Goal: Check status: Check status

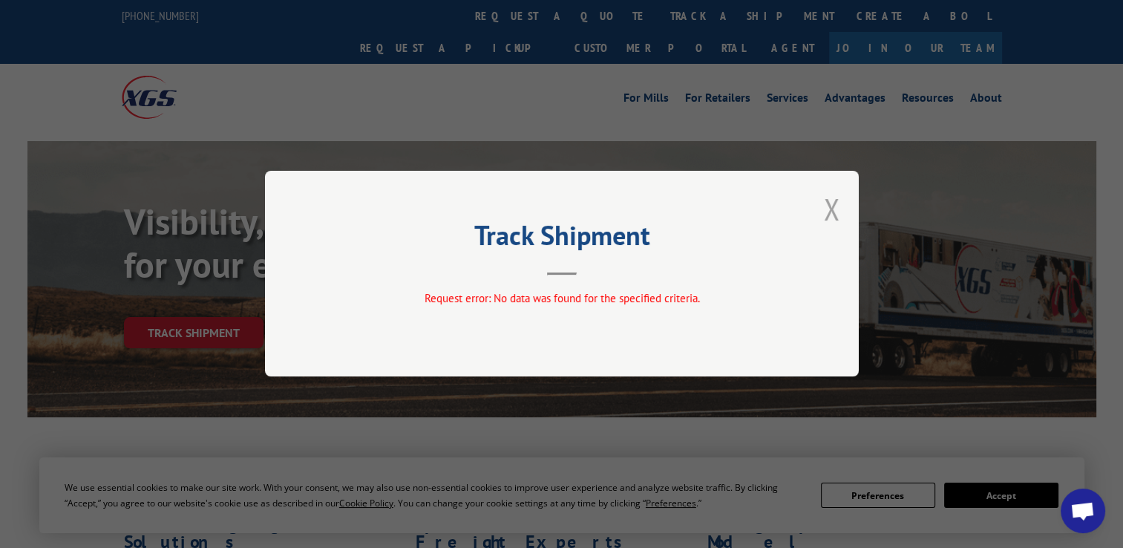
click at [833, 212] on button "Close modal" at bounding box center [832, 208] width 16 height 39
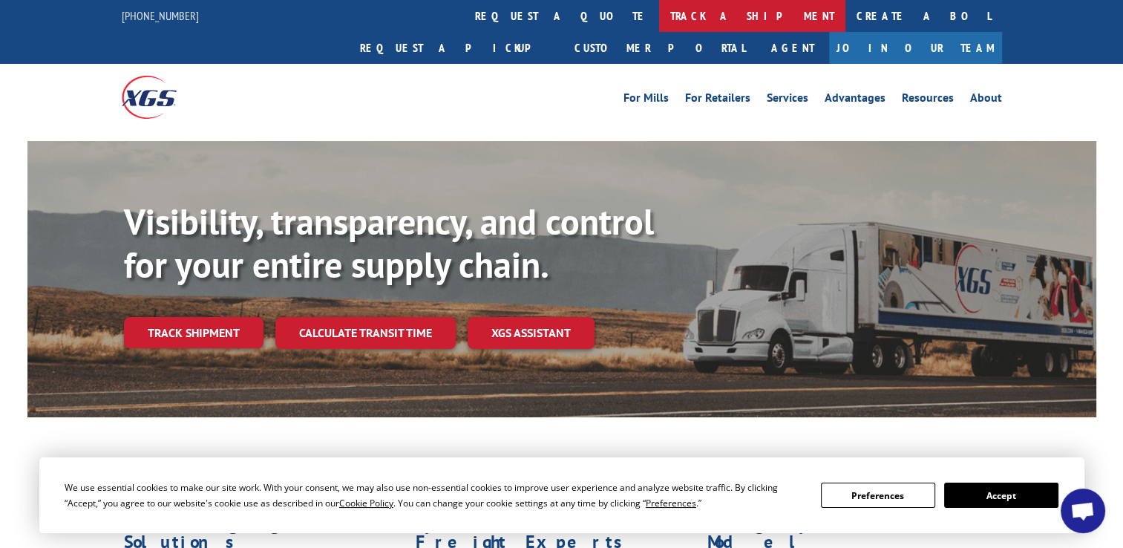
click at [659, 23] on link "track a shipment" at bounding box center [752, 16] width 186 height 32
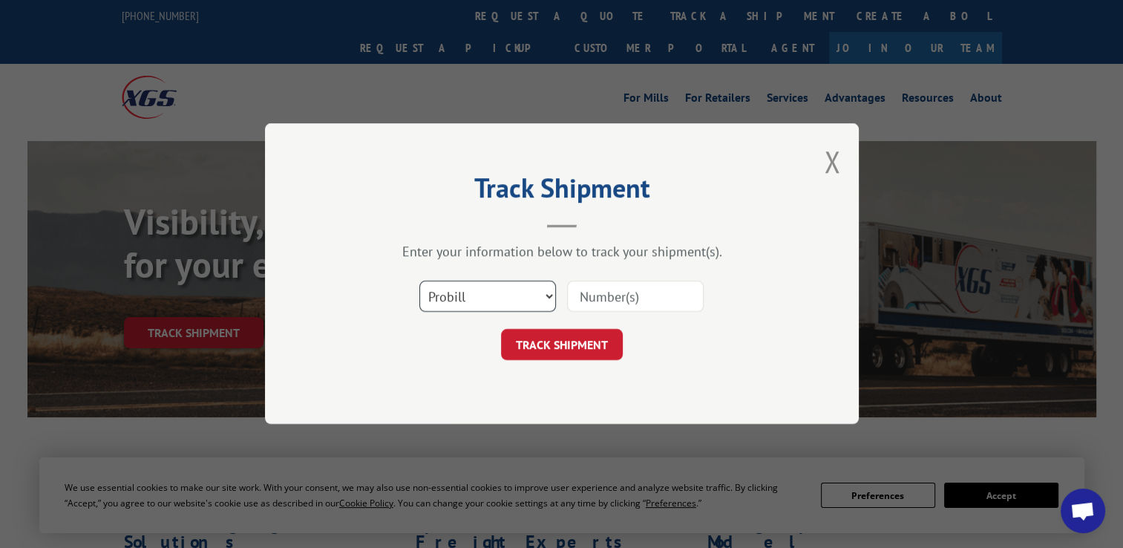
click at [521, 284] on select "Select category... Probill BOL PO" at bounding box center [488, 296] width 137 height 31
select select "po"
click at [420, 281] on select "Select category... Probill BOL PO" at bounding box center [488, 296] width 137 height 31
click at [632, 294] on input at bounding box center [635, 296] width 137 height 31
paste input "296106867"
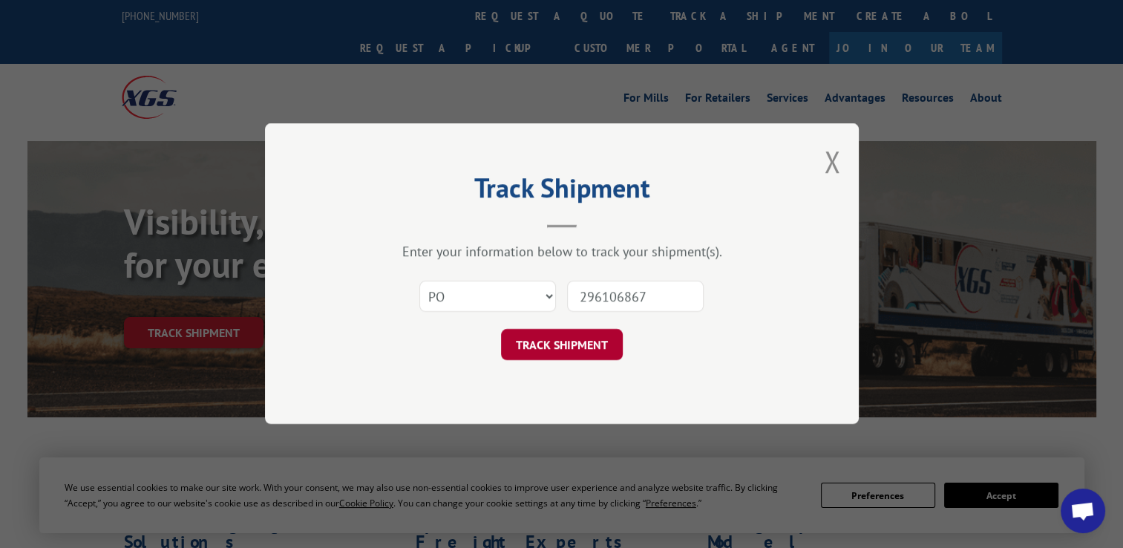
type input "296106867"
click at [558, 344] on button "TRACK SHIPMENT" at bounding box center [562, 345] width 122 height 31
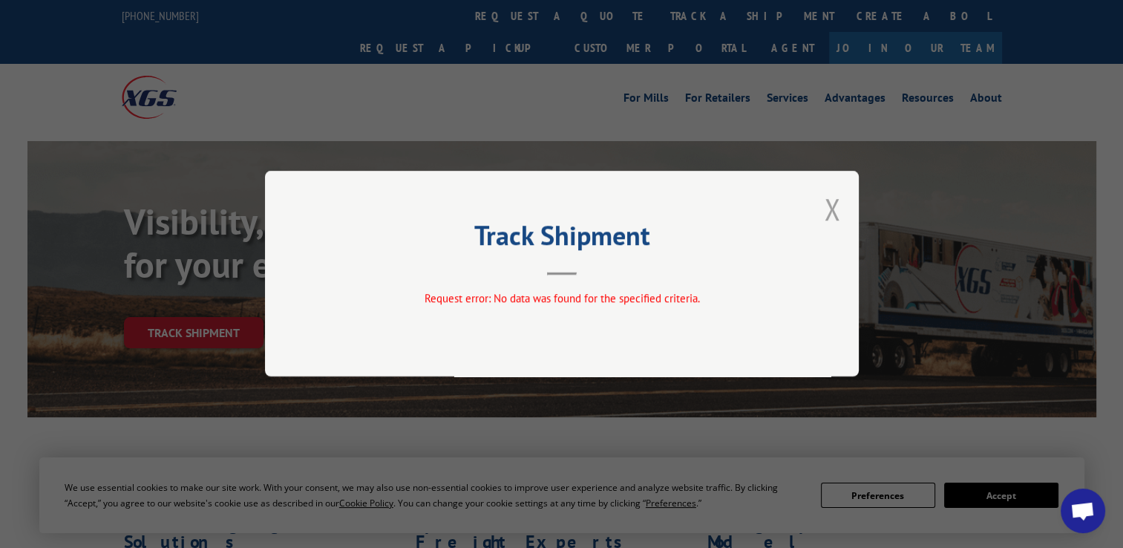
click at [833, 215] on button "Close modal" at bounding box center [832, 208] width 16 height 39
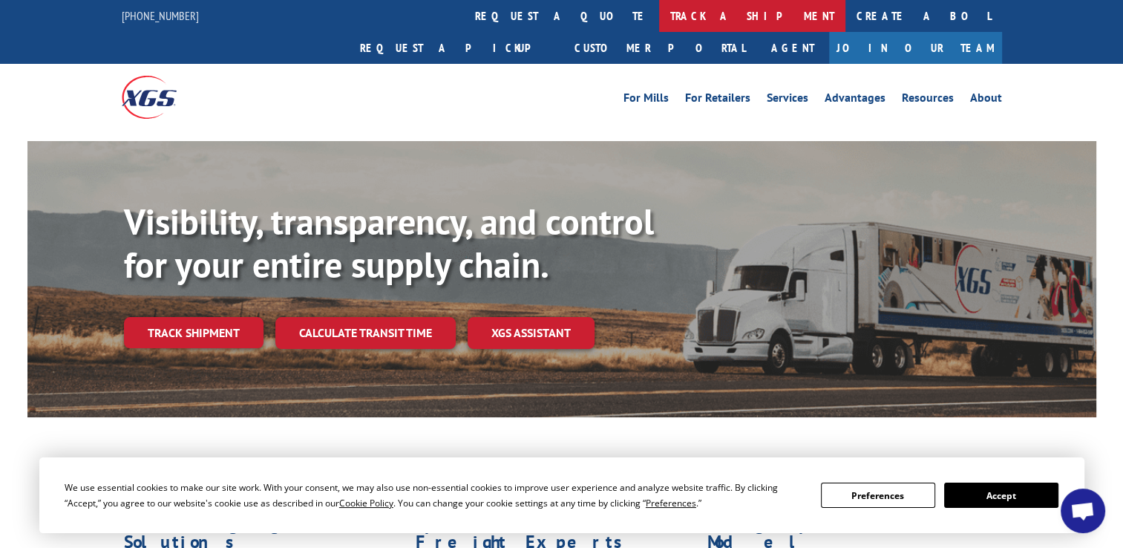
click at [524, 64] on div "For Mills For Retailers Services Advantages Resources About For Mills For Retai…" at bounding box center [562, 97] width 881 height 66
click at [659, 21] on link "track a shipment" at bounding box center [752, 16] width 186 height 32
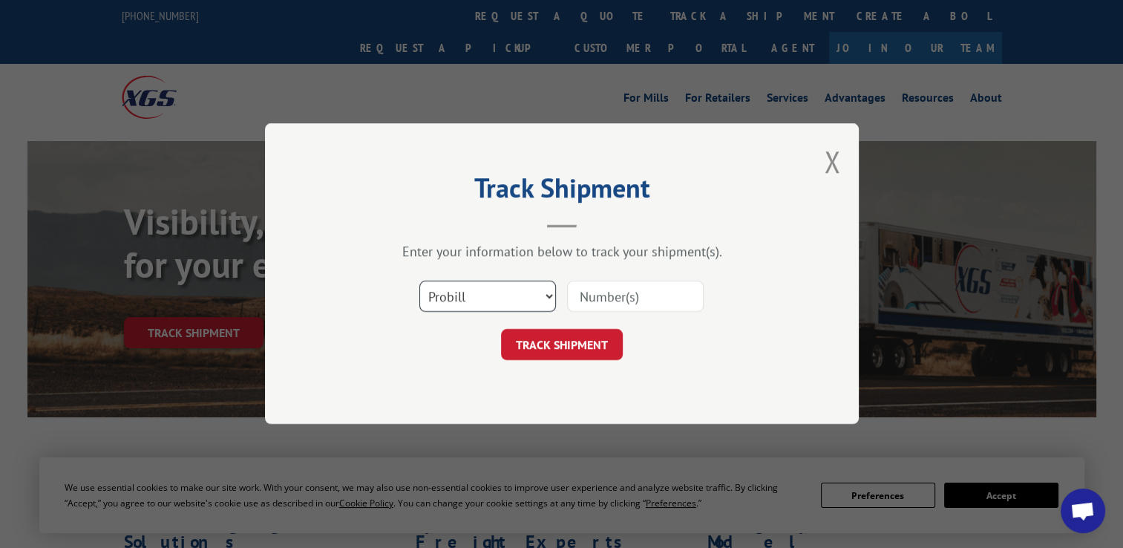
click at [505, 287] on select "Select category... Probill BOL PO" at bounding box center [488, 296] width 137 height 31
select select "po"
click at [420, 281] on select "Select category... Probill BOL PO" at bounding box center [488, 296] width 137 height 31
click at [656, 300] on input at bounding box center [635, 296] width 137 height 31
paste input "296083345"
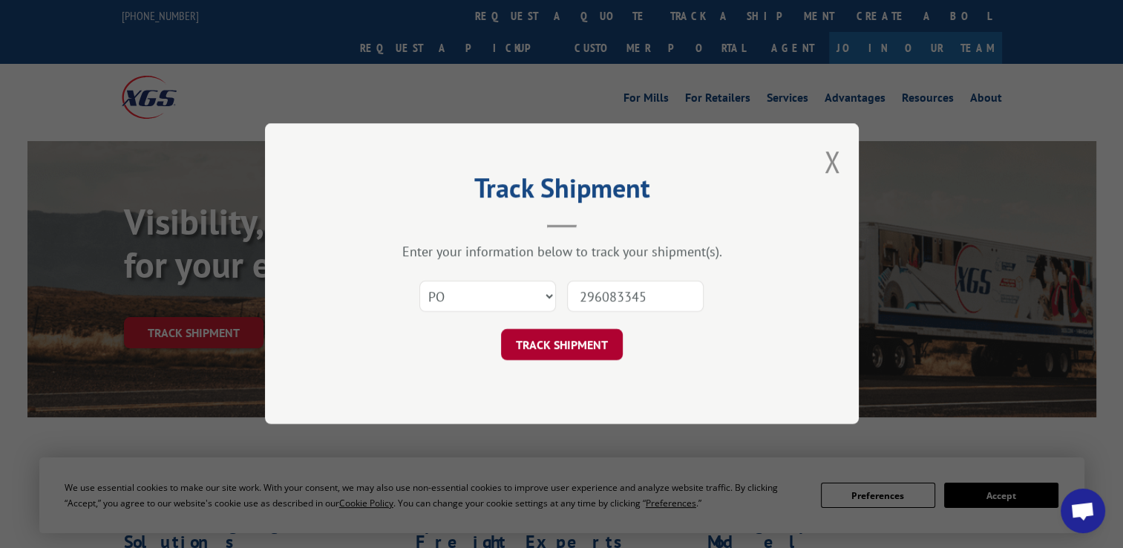
type input "296083345"
click at [577, 357] on button "TRACK SHIPMENT" at bounding box center [562, 345] width 122 height 31
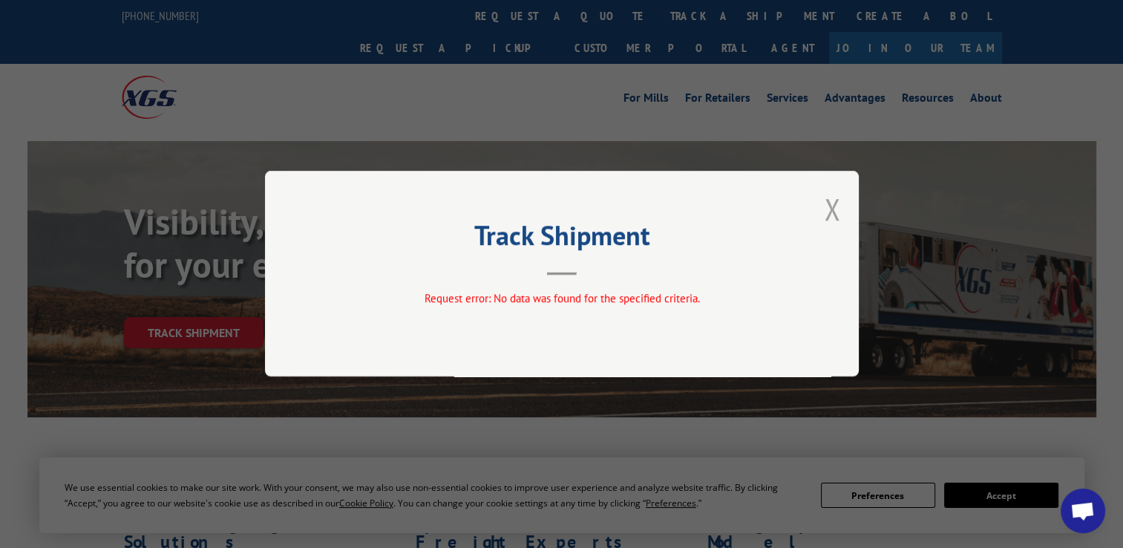
click at [831, 215] on button "Close modal" at bounding box center [832, 208] width 16 height 39
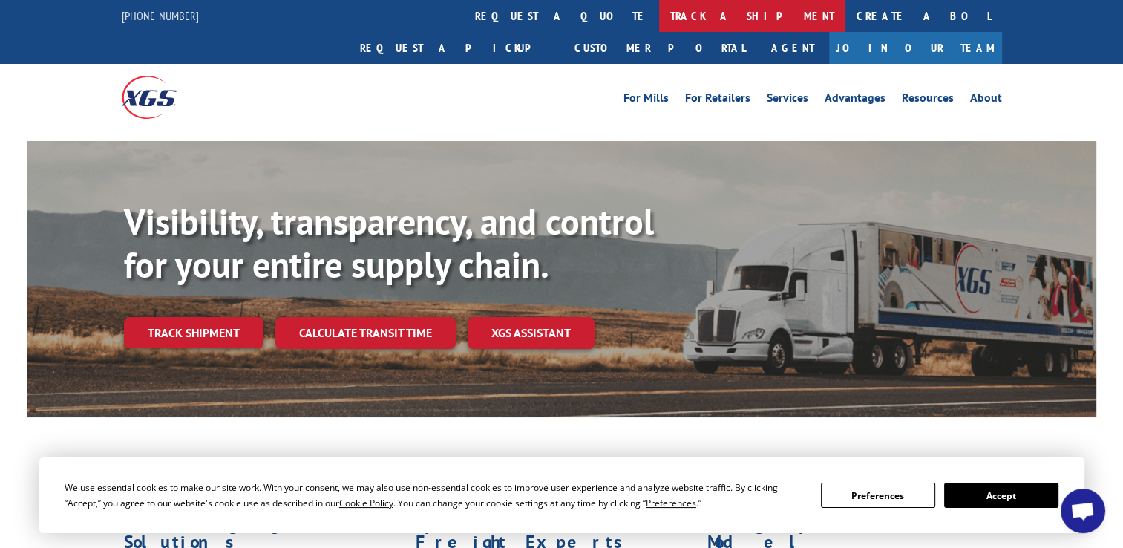
click at [659, 13] on link "track a shipment" at bounding box center [752, 16] width 186 height 32
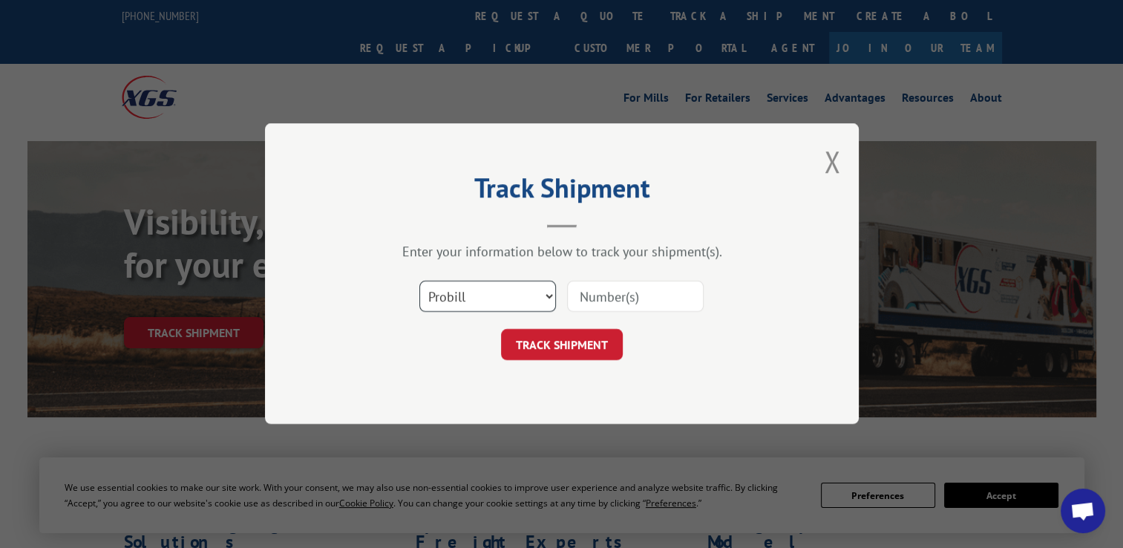
click at [538, 288] on select "Select category... Probill BOL PO" at bounding box center [488, 296] width 137 height 31
select select "po"
click at [420, 281] on select "Select category... Probill BOL PO" at bounding box center [488, 296] width 137 height 31
click at [641, 296] on input at bounding box center [635, 296] width 137 height 31
paste input "295979453"
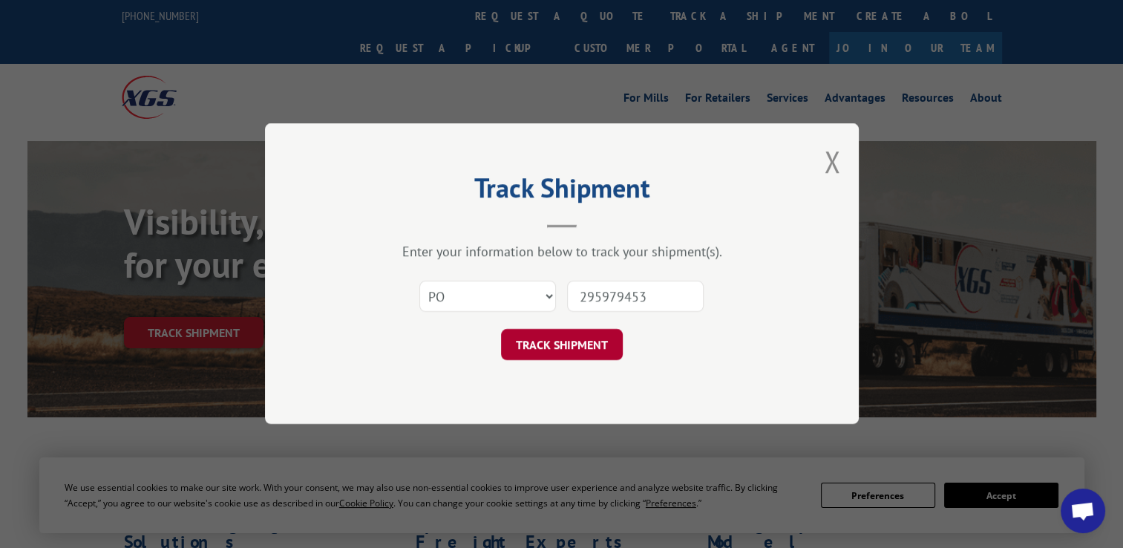
type input "295979453"
click at [564, 340] on button "TRACK SHIPMENT" at bounding box center [562, 345] width 122 height 31
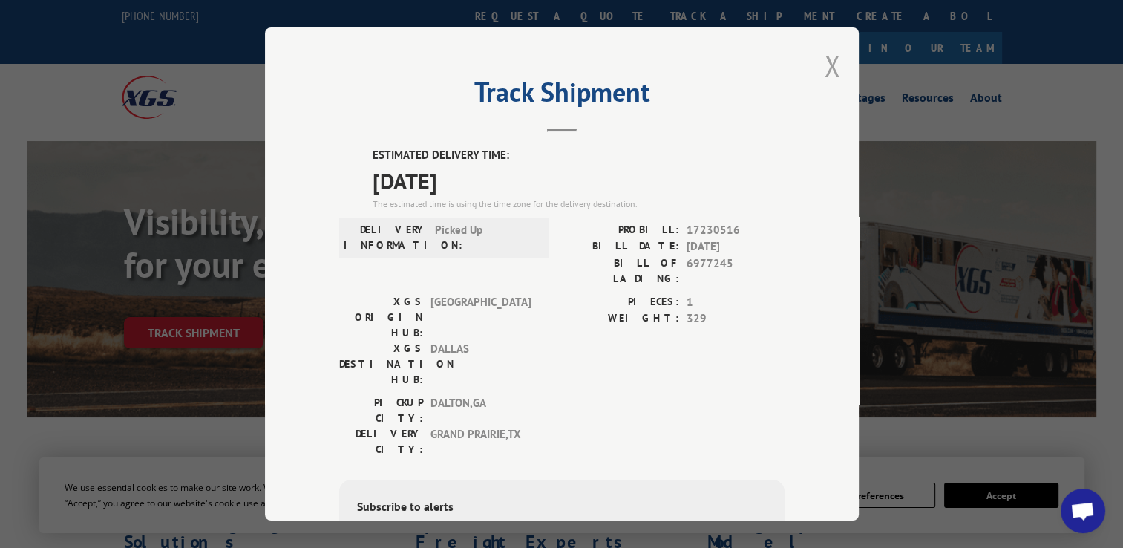
click at [827, 54] on button "Close modal" at bounding box center [832, 65] width 16 height 39
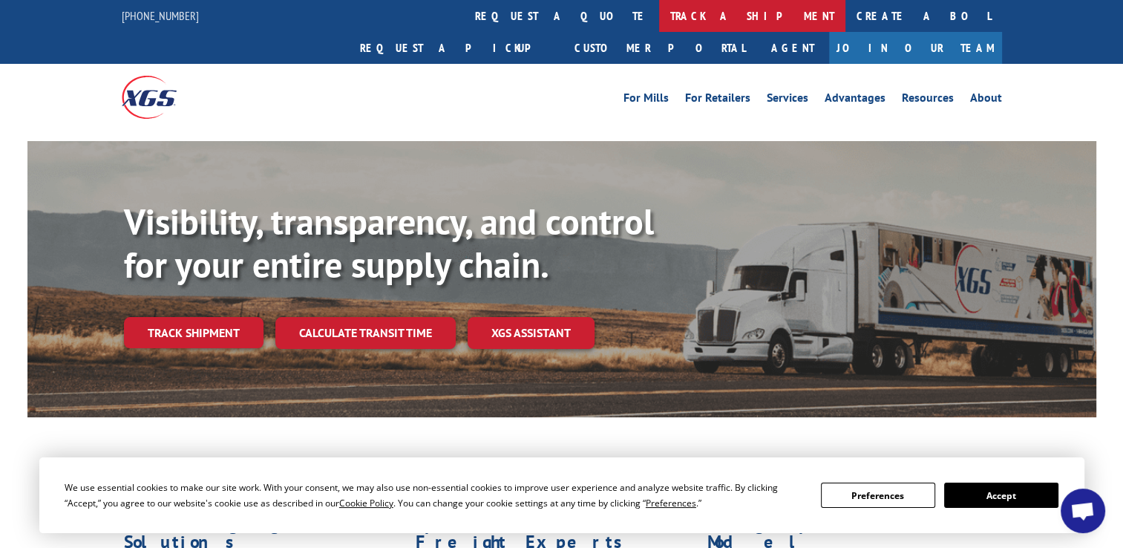
click at [659, 7] on link "track a shipment" at bounding box center [752, 16] width 186 height 32
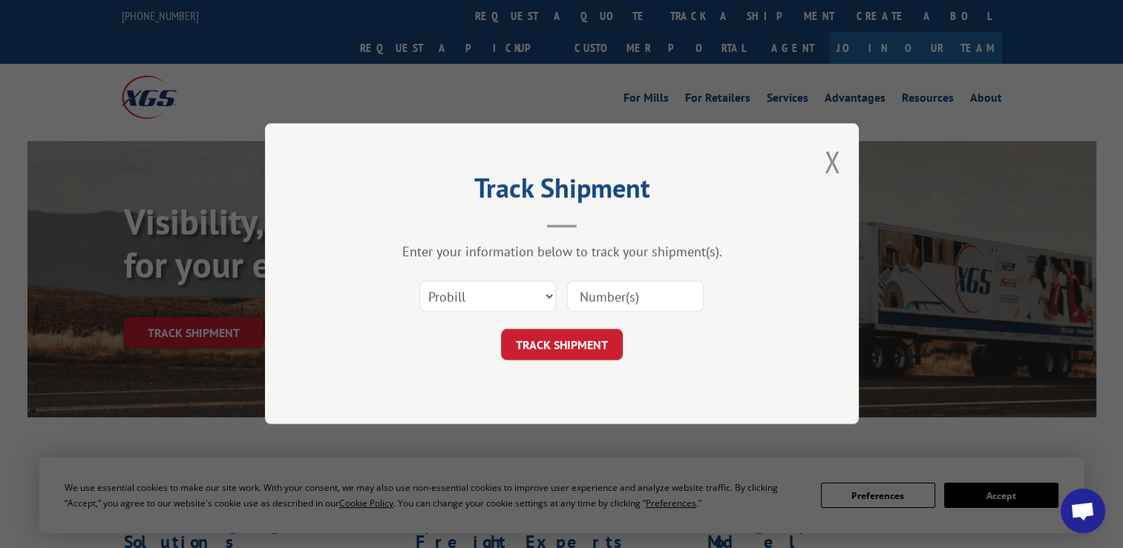
click at [454, 316] on div "Select category... Probill BOL PO" at bounding box center [562, 297] width 446 height 49
click at [467, 293] on select "Select category... Probill BOL PO" at bounding box center [488, 296] width 137 height 31
select select "po"
click at [420, 281] on select "Select category... Probill BOL PO" at bounding box center [488, 296] width 137 height 31
click at [613, 301] on input at bounding box center [635, 296] width 137 height 31
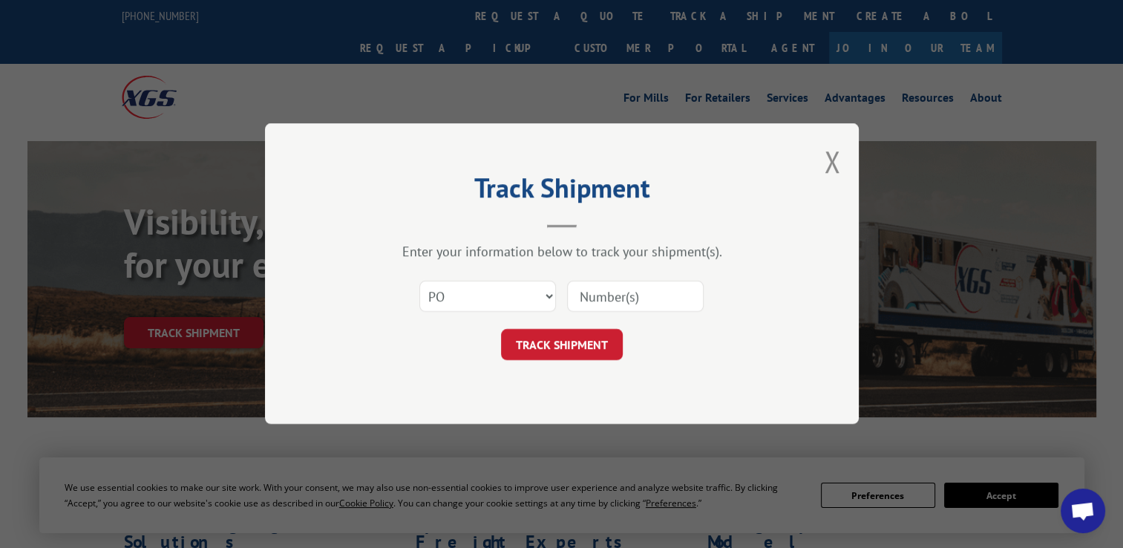
paste input "295978198"
type input "295978198"
click at [571, 355] on button "TRACK SHIPMENT" at bounding box center [562, 345] width 122 height 31
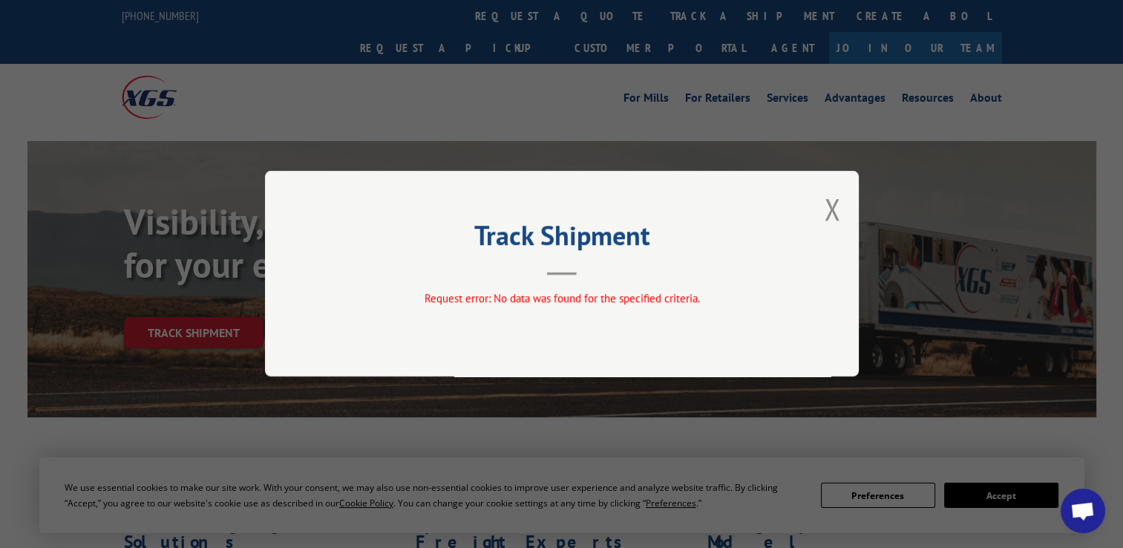
click at [844, 206] on div "Track Shipment Request error: No data was found for the specified criteria." at bounding box center [562, 274] width 594 height 206
click at [832, 206] on button "Close modal" at bounding box center [832, 208] width 16 height 39
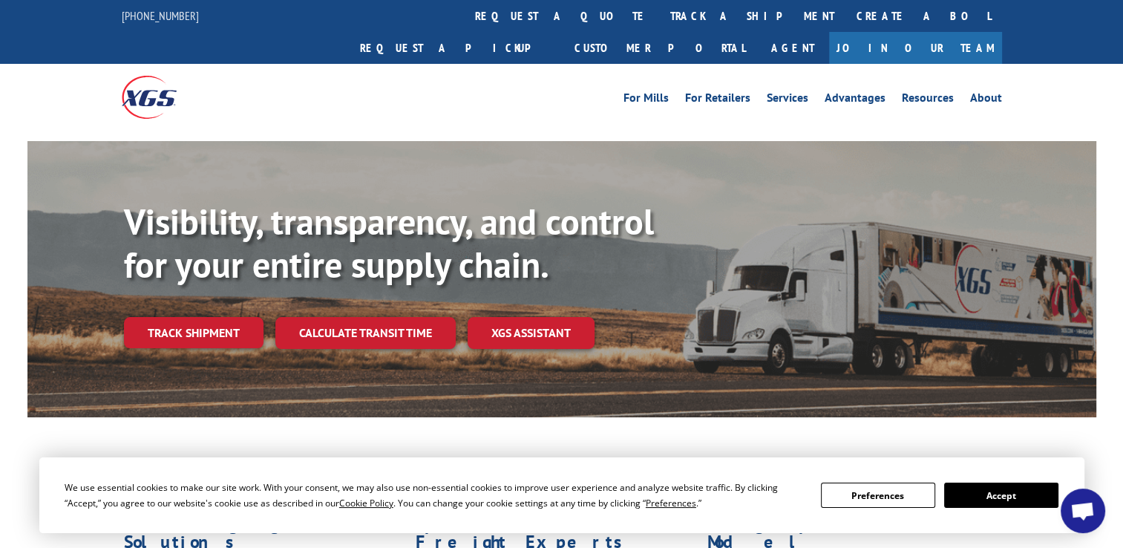
click at [659, 15] on link "track a shipment" at bounding box center [752, 16] width 186 height 32
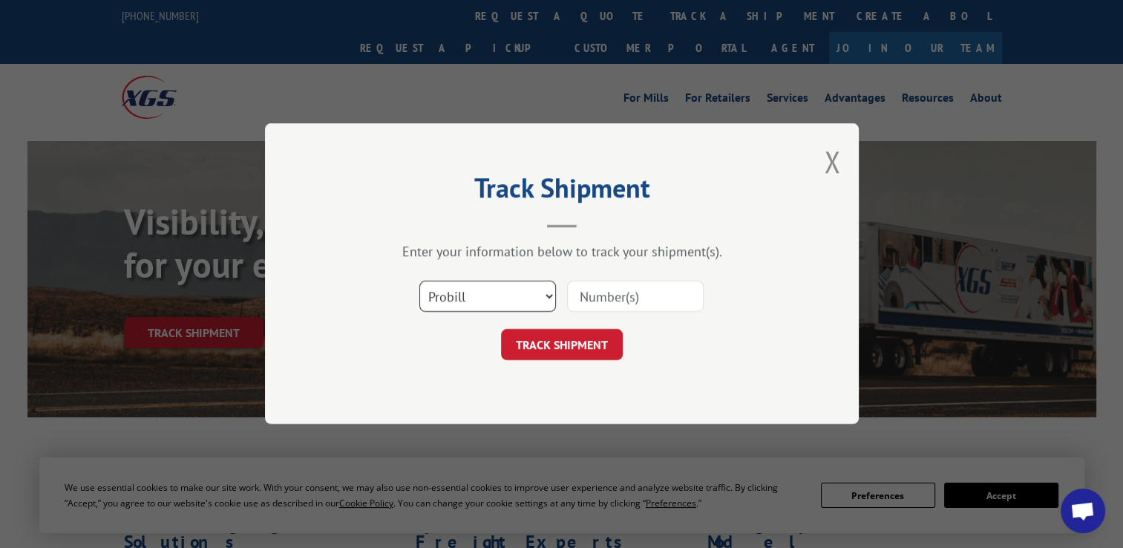
click at [495, 290] on select "Select category... Probill BOL PO" at bounding box center [488, 296] width 137 height 31
select select "po"
click at [420, 281] on select "Select category... Probill BOL PO" at bounding box center [488, 296] width 137 height 31
click at [622, 298] on input at bounding box center [635, 296] width 137 height 31
paste input "295900902"
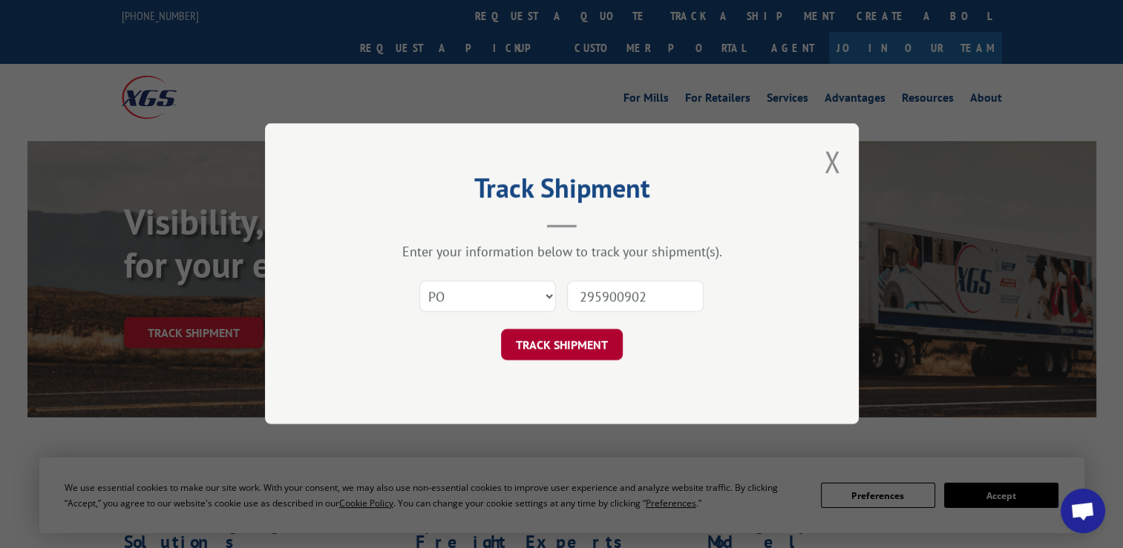
type input "295900902"
click at [549, 342] on button "TRACK SHIPMENT" at bounding box center [562, 345] width 122 height 31
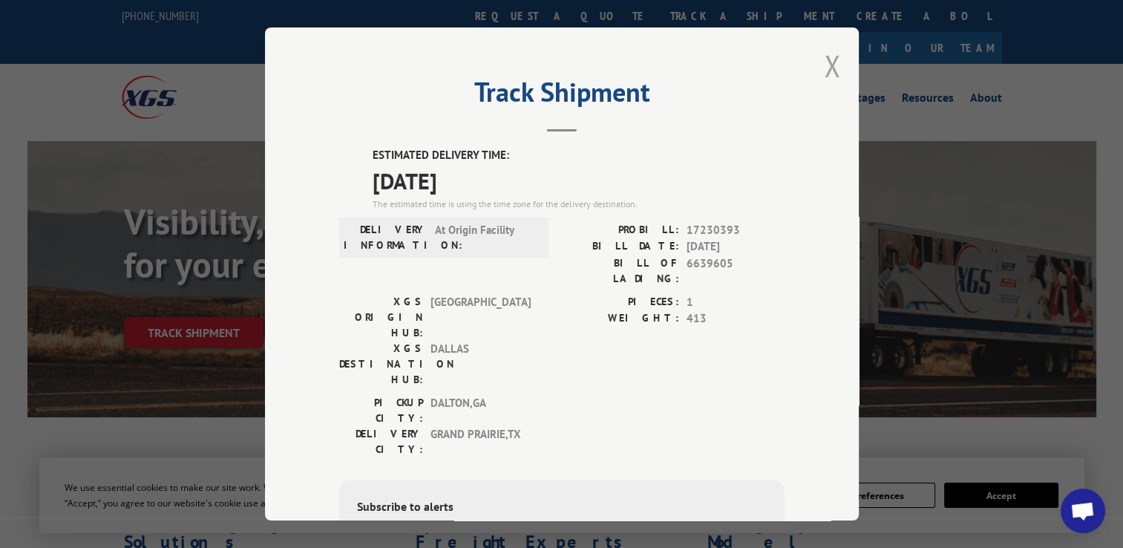
click at [826, 58] on button "Close modal" at bounding box center [832, 65] width 16 height 39
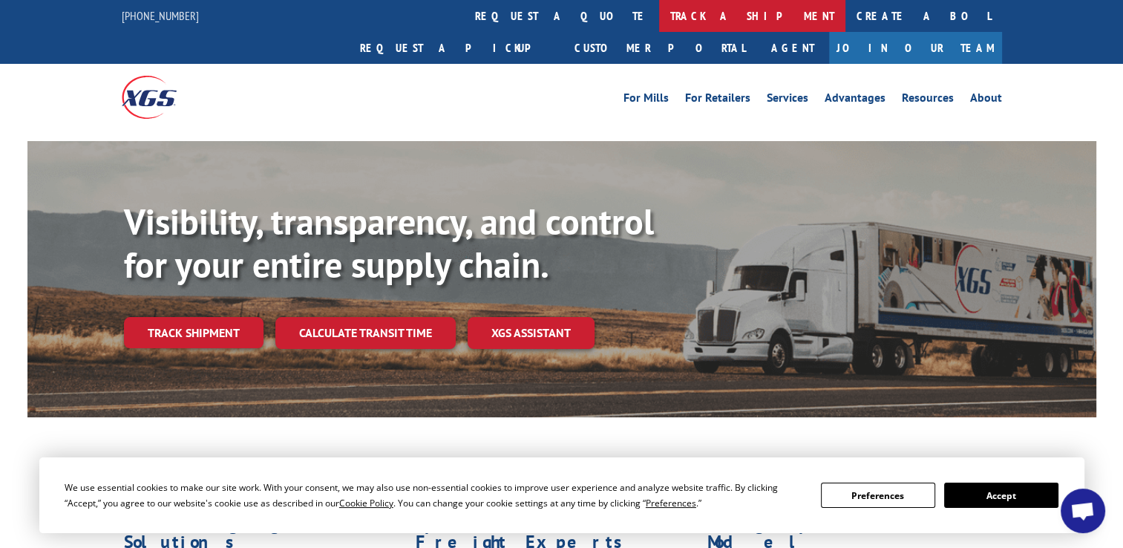
click at [659, 13] on link "track a shipment" at bounding box center [752, 16] width 186 height 32
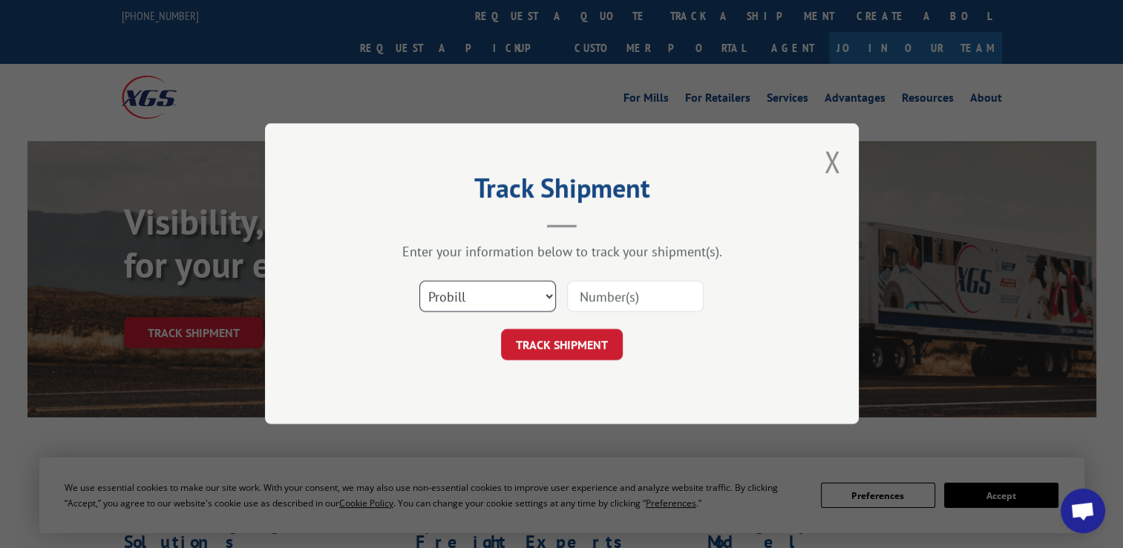
click at [490, 287] on select "Select category... Probill BOL PO" at bounding box center [488, 296] width 137 height 31
select select "po"
click at [420, 281] on select "Select category... Probill BOL PO" at bounding box center [488, 296] width 137 height 31
click at [612, 299] on input at bounding box center [635, 296] width 137 height 31
paste input "295891596"
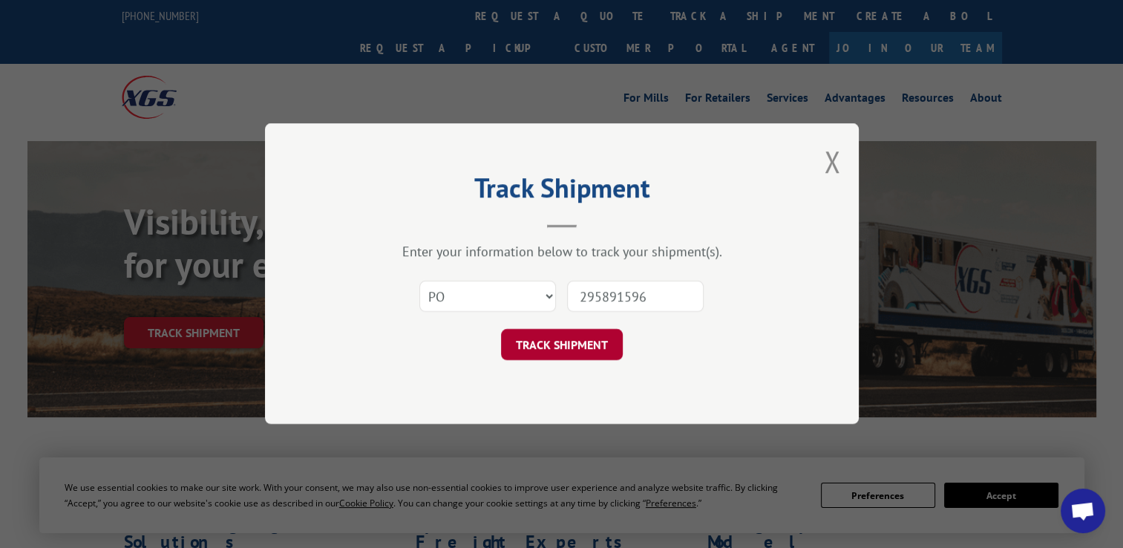
type input "295891596"
click at [580, 349] on button "TRACK SHIPMENT" at bounding box center [562, 345] width 122 height 31
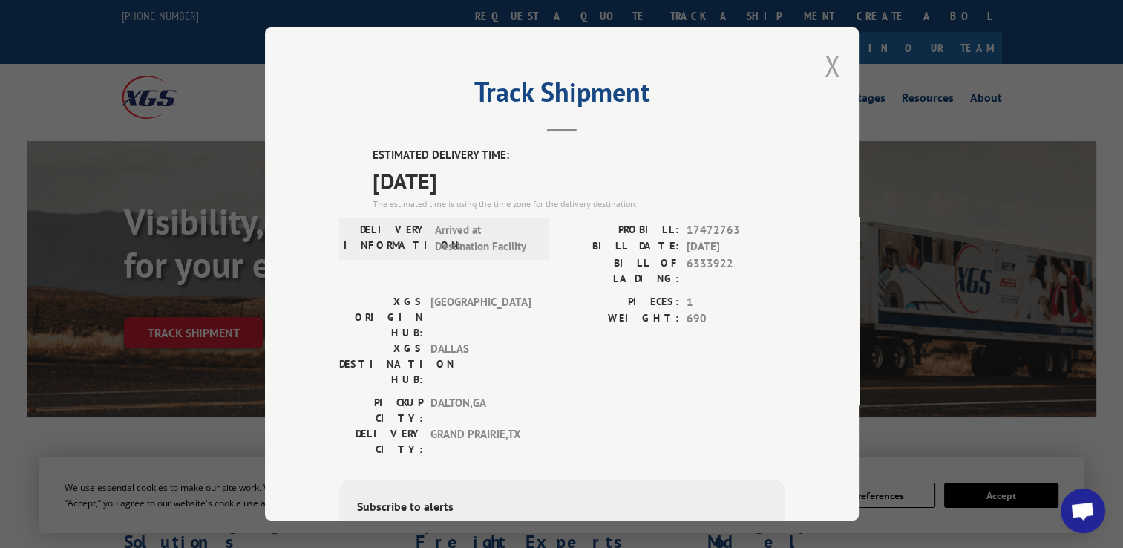
click at [832, 50] on button "Close modal" at bounding box center [832, 65] width 16 height 39
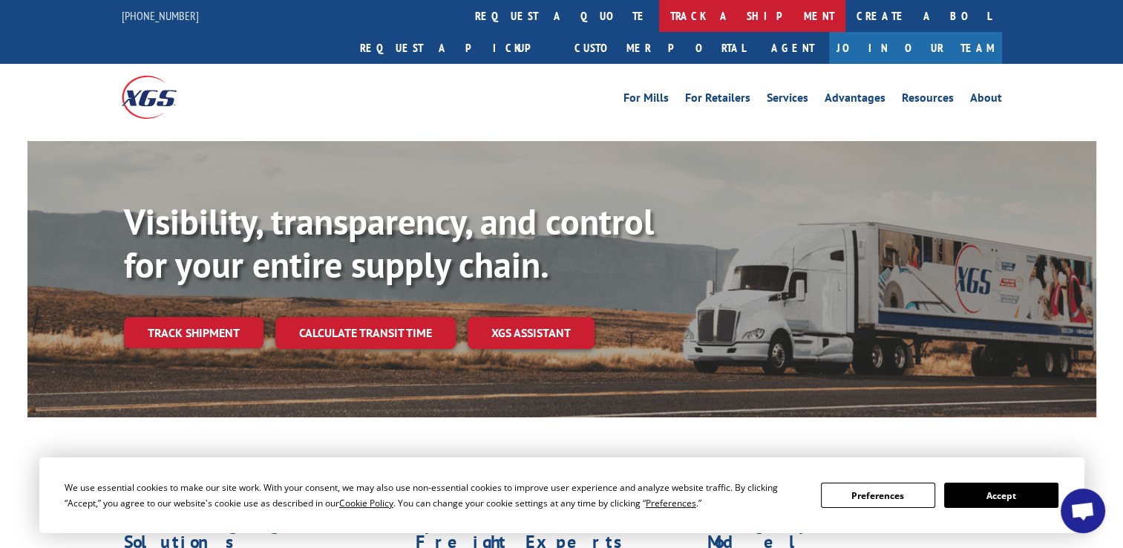
click at [659, 11] on link "track a shipment" at bounding box center [752, 16] width 186 height 32
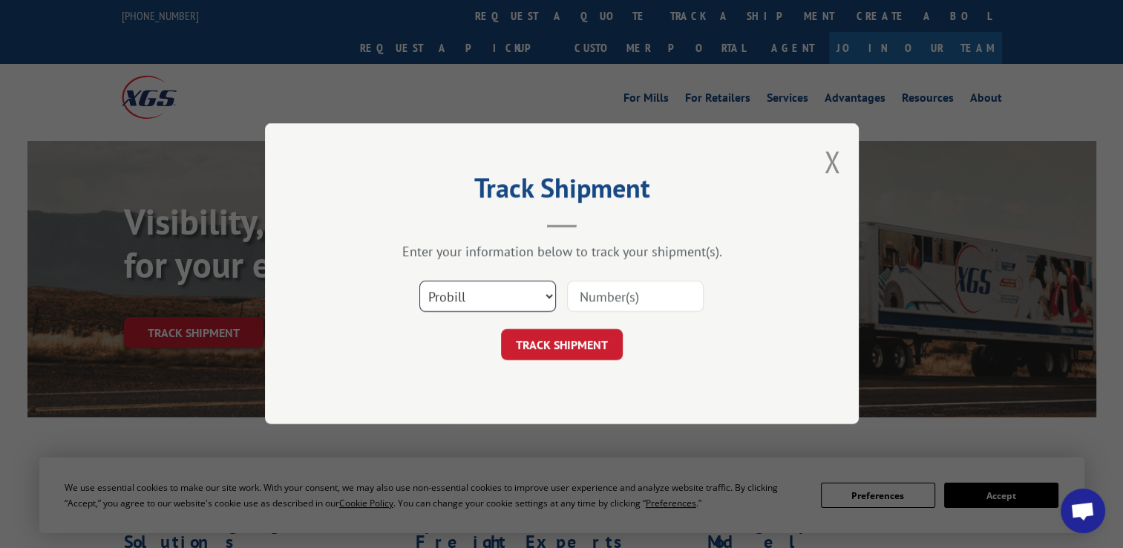
drag, startPoint x: 501, startPoint y: 294, endPoint x: 501, endPoint y: 310, distance: 16.3
click at [501, 296] on select "Select category... Probill BOL PO" at bounding box center [488, 296] width 137 height 31
select select "po"
click at [420, 281] on select "Select category... Probill BOL PO" at bounding box center [488, 296] width 137 height 31
drag, startPoint x: 487, startPoint y: 301, endPoint x: 487, endPoint y: 310, distance: 8.9
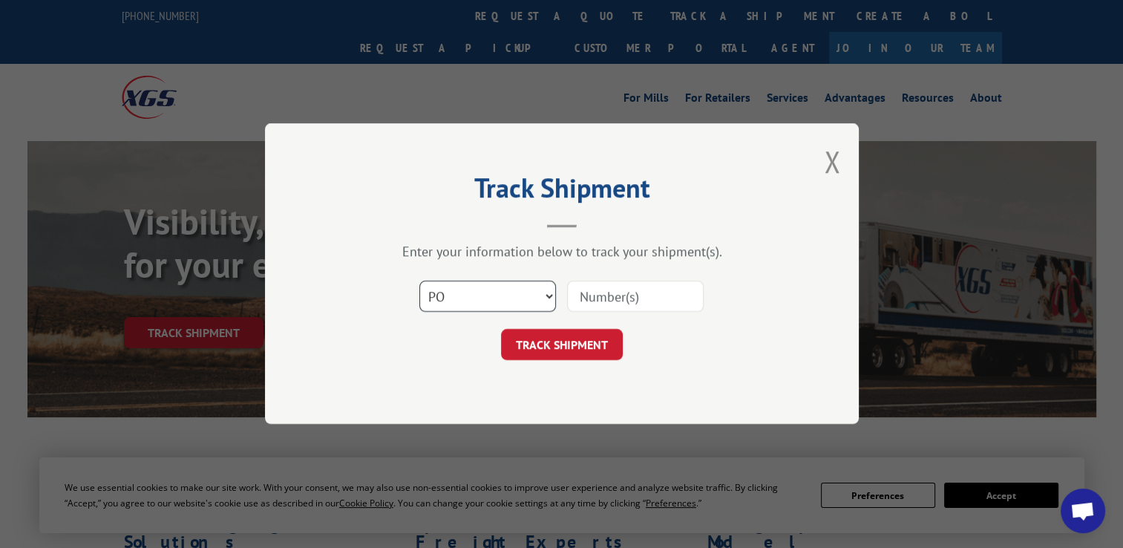
click at [487, 301] on select "Select category... Probill BOL PO" at bounding box center [488, 296] width 137 height 31
click at [479, 409] on div "Track Shipment Enter your information below to track your shipment(s). Select c…" at bounding box center [562, 273] width 594 height 301
click at [497, 293] on select "Select category... Probill BOL PO" at bounding box center [488, 296] width 137 height 31
click at [420, 281] on select "Select category... Probill BOL PO" at bounding box center [488, 296] width 137 height 31
click at [617, 298] on input at bounding box center [635, 296] width 137 height 31
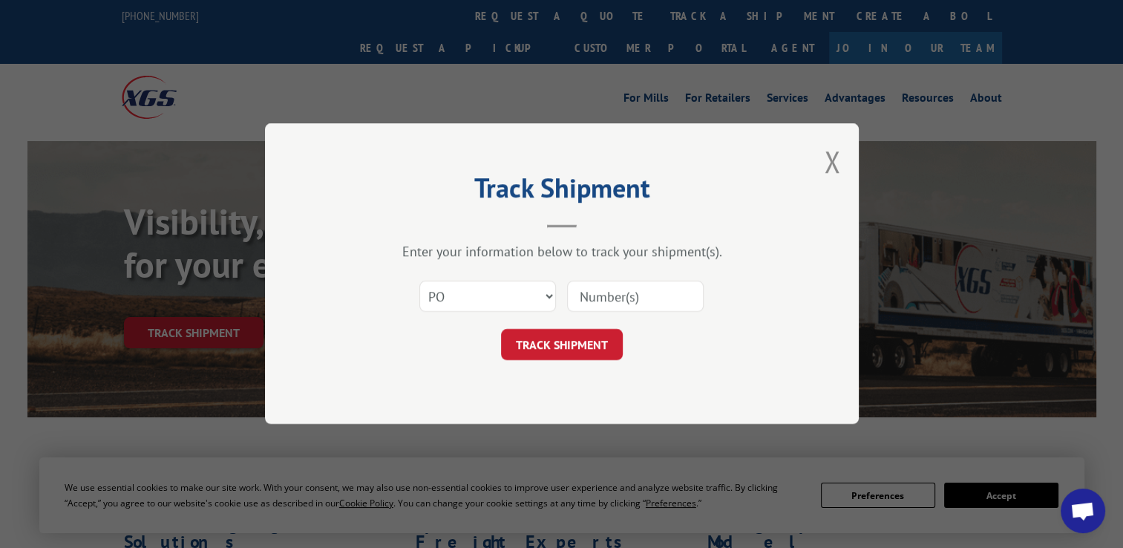
paste input "295833183"
type input "295833183"
click at [564, 347] on button "TRACK SHIPMENT" at bounding box center [562, 345] width 122 height 31
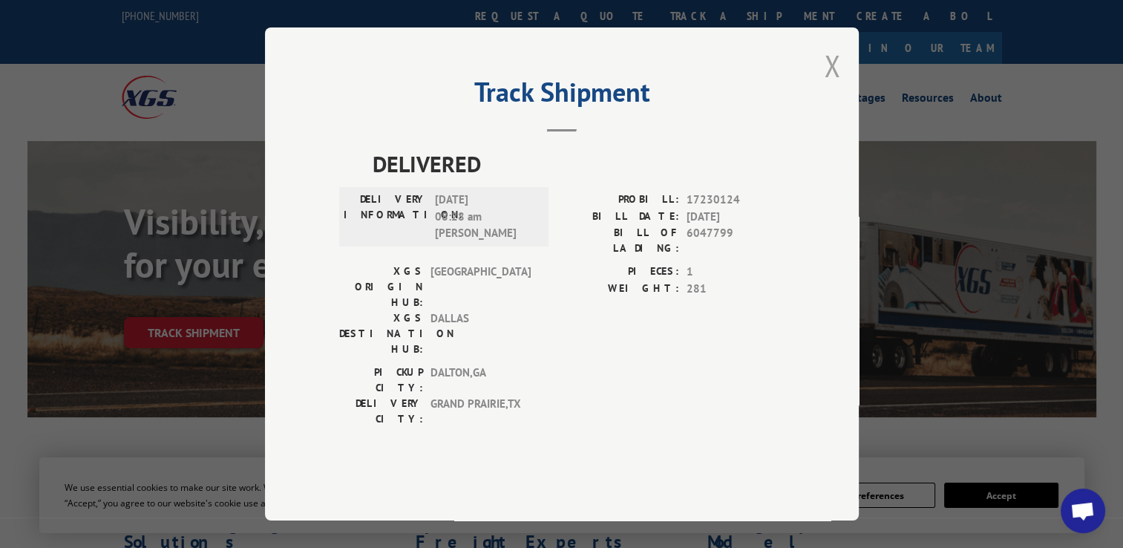
click at [840, 85] on button "Close modal" at bounding box center [832, 65] width 16 height 39
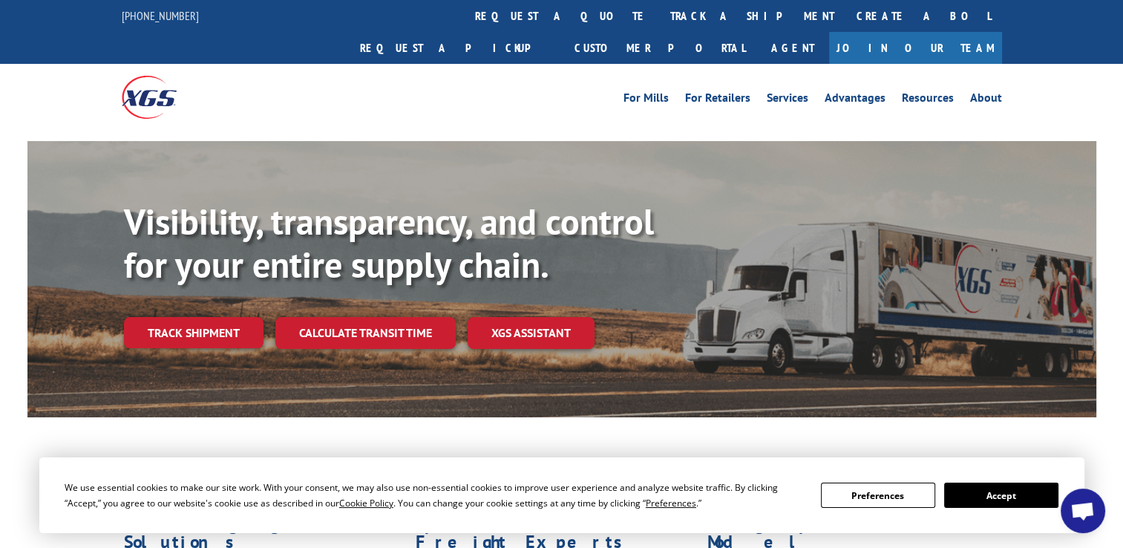
click at [659, 19] on link "track a shipment" at bounding box center [752, 16] width 186 height 32
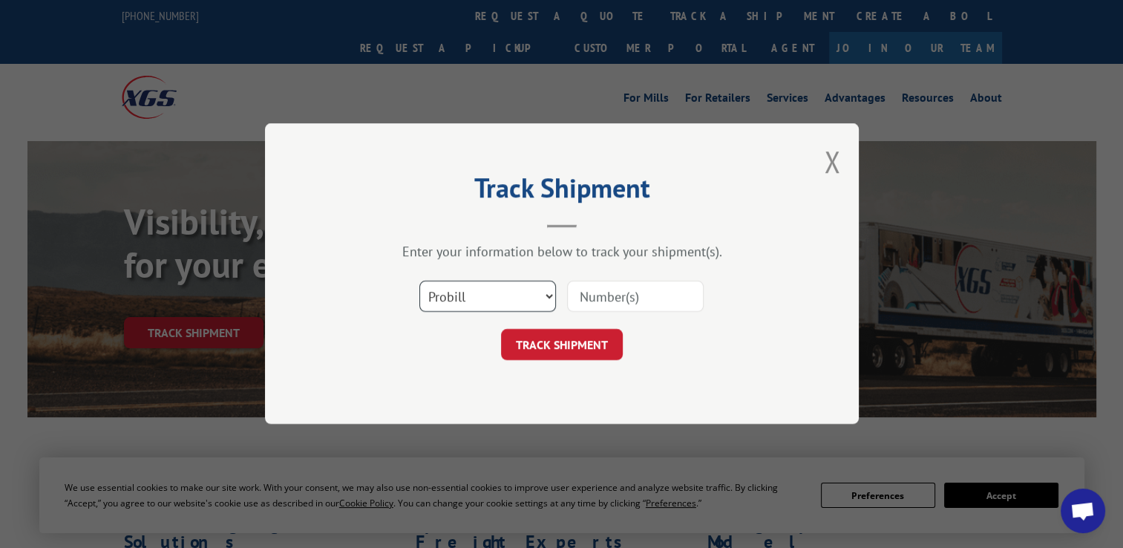
drag, startPoint x: 496, startPoint y: 293, endPoint x: 493, endPoint y: 313, distance: 21.0
click at [496, 293] on select "Select category... Probill BOL PO" at bounding box center [488, 296] width 137 height 31
select select "po"
click at [420, 281] on select "Select category... Probill BOL PO" at bounding box center [488, 296] width 137 height 31
click at [636, 310] on input at bounding box center [635, 296] width 137 height 31
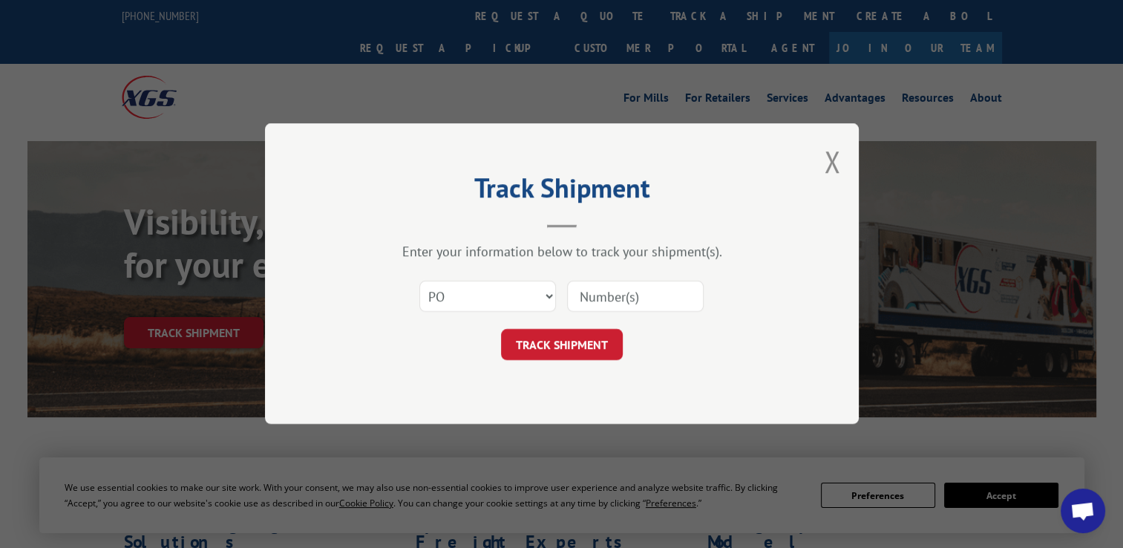
paste input "295791931"
type input "295791931"
click at [558, 338] on button "TRACK SHIPMENT" at bounding box center [562, 345] width 122 height 31
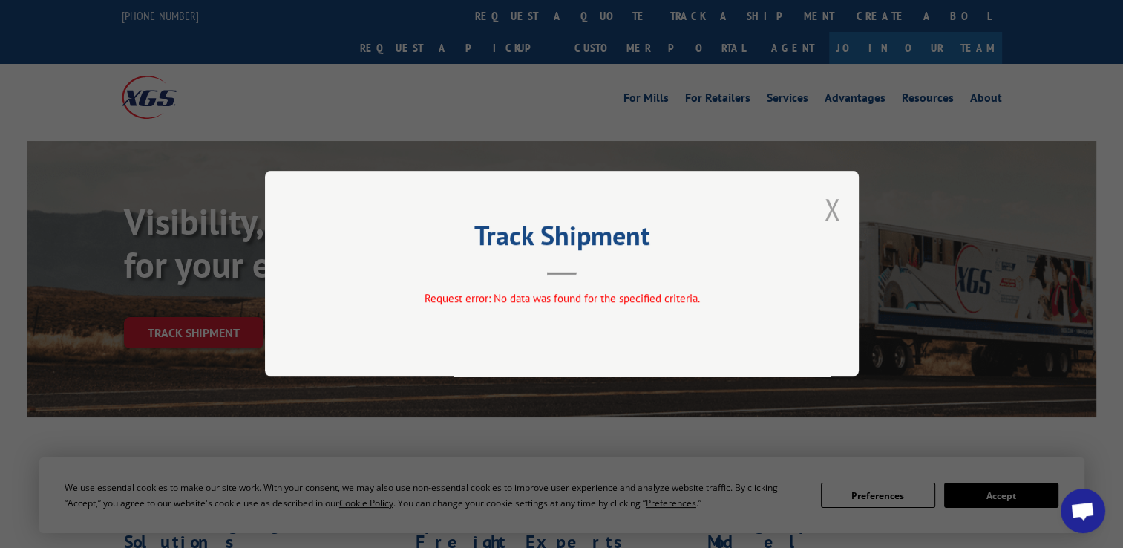
click at [832, 195] on button "Close modal" at bounding box center [832, 208] width 16 height 39
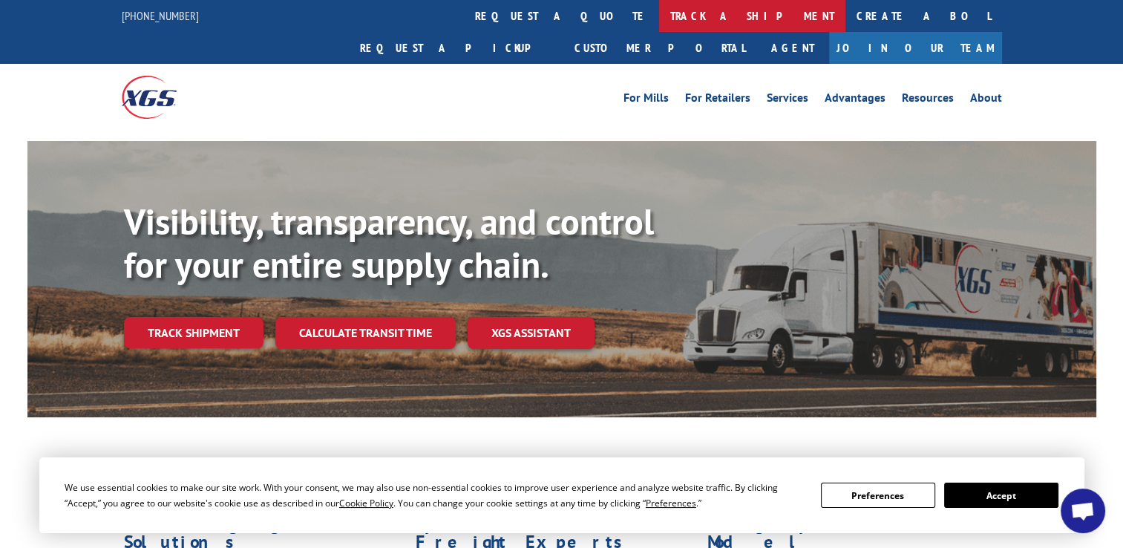
click at [659, 13] on link "track a shipment" at bounding box center [752, 16] width 186 height 32
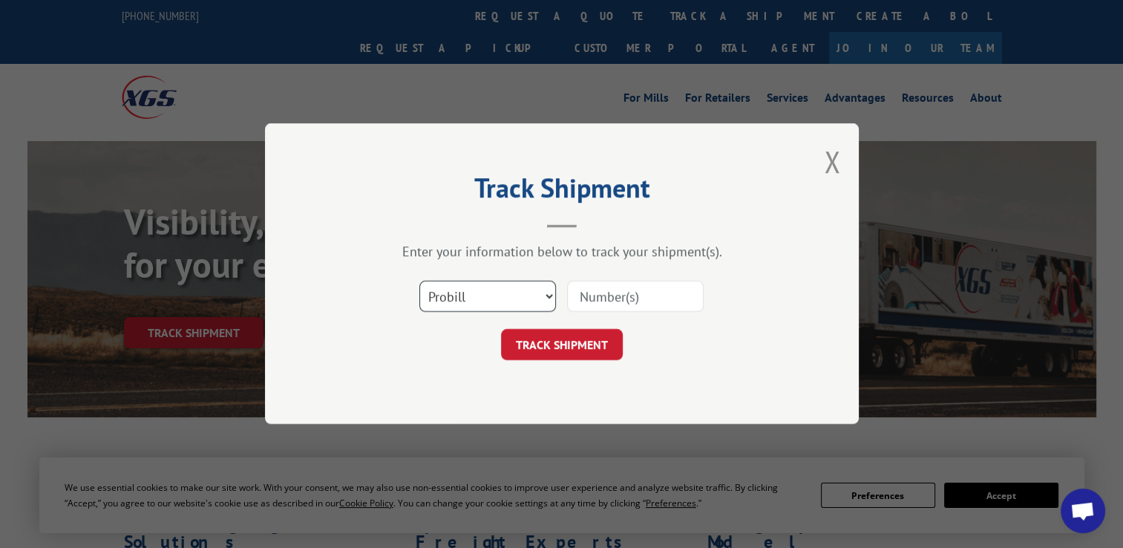
click at [515, 293] on select "Select category... Probill BOL PO" at bounding box center [488, 296] width 137 height 31
select select "po"
click at [420, 281] on select "Select category... Probill BOL PO" at bounding box center [488, 296] width 137 height 31
click at [642, 293] on input at bounding box center [635, 296] width 137 height 31
paste input "295679006"
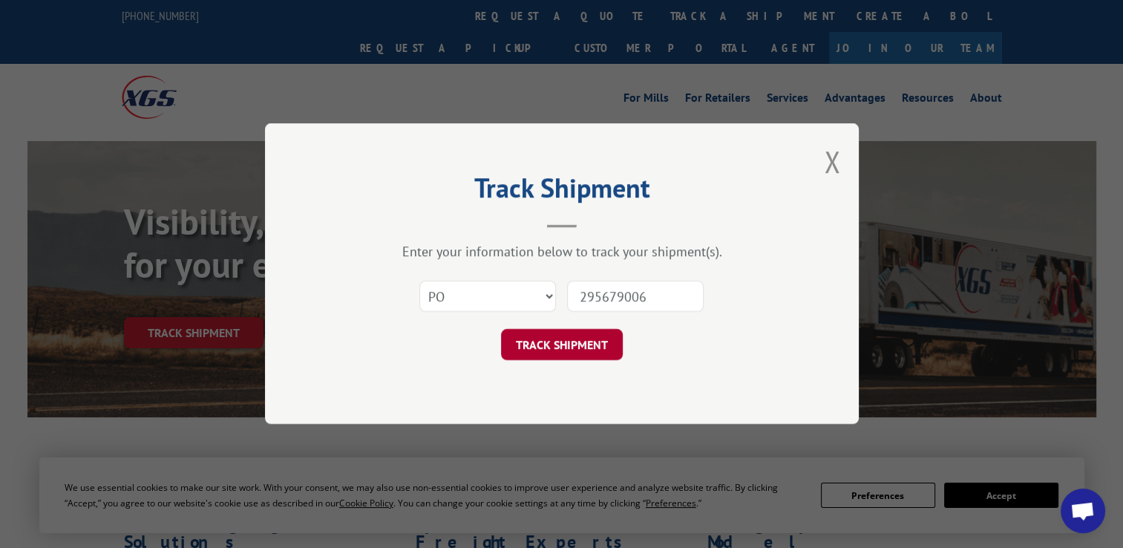
type input "295679006"
click at [575, 350] on button "TRACK SHIPMENT" at bounding box center [562, 345] width 122 height 31
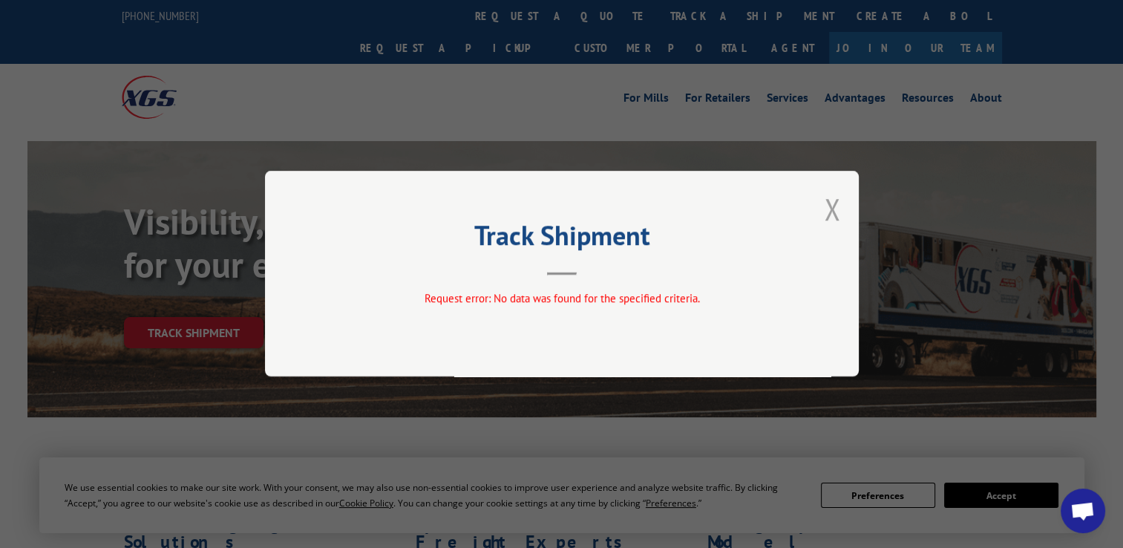
click at [836, 217] on button "Close modal" at bounding box center [832, 208] width 16 height 39
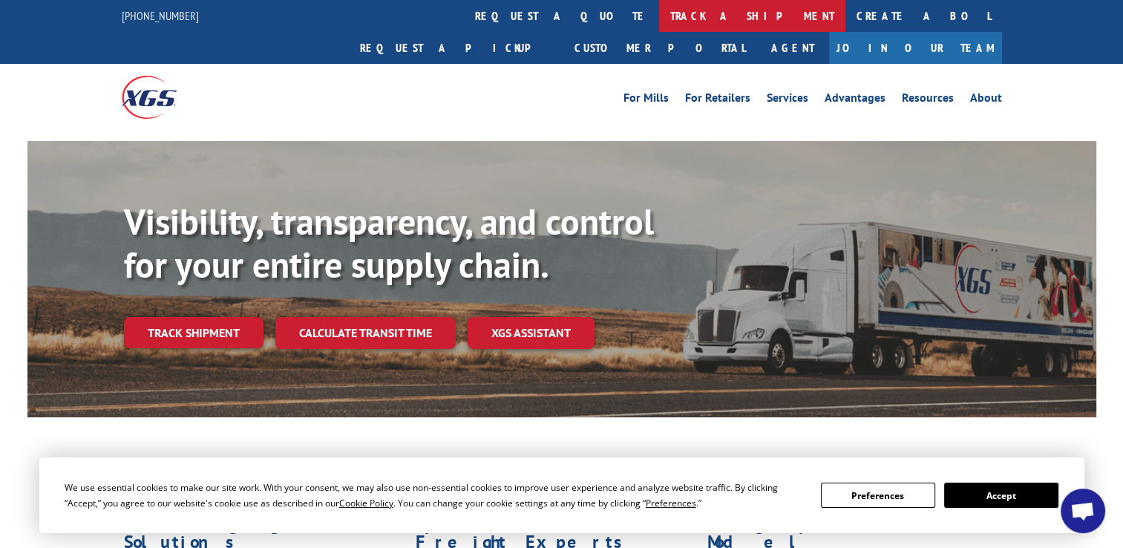
click at [659, 11] on link "track a shipment" at bounding box center [752, 16] width 186 height 32
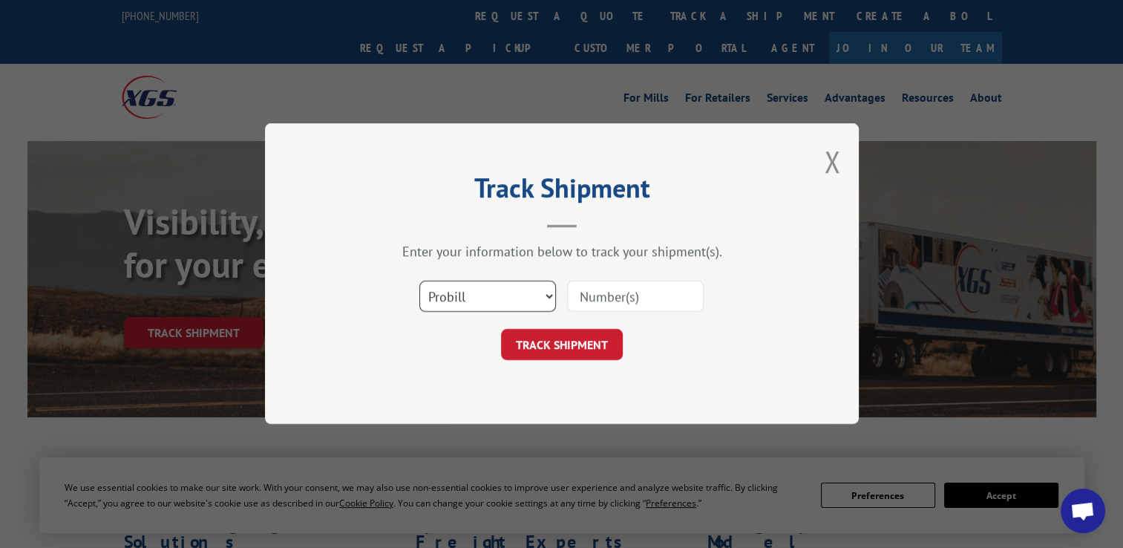
drag, startPoint x: 495, startPoint y: 296, endPoint x: 492, endPoint y: 304, distance: 9.7
click at [495, 296] on select "Select category... Probill BOL PO" at bounding box center [488, 296] width 137 height 31
select select "po"
click at [420, 281] on select "Select category... Probill BOL PO" at bounding box center [488, 296] width 137 height 31
click at [600, 301] on input at bounding box center [635, 296] width 137 height 31
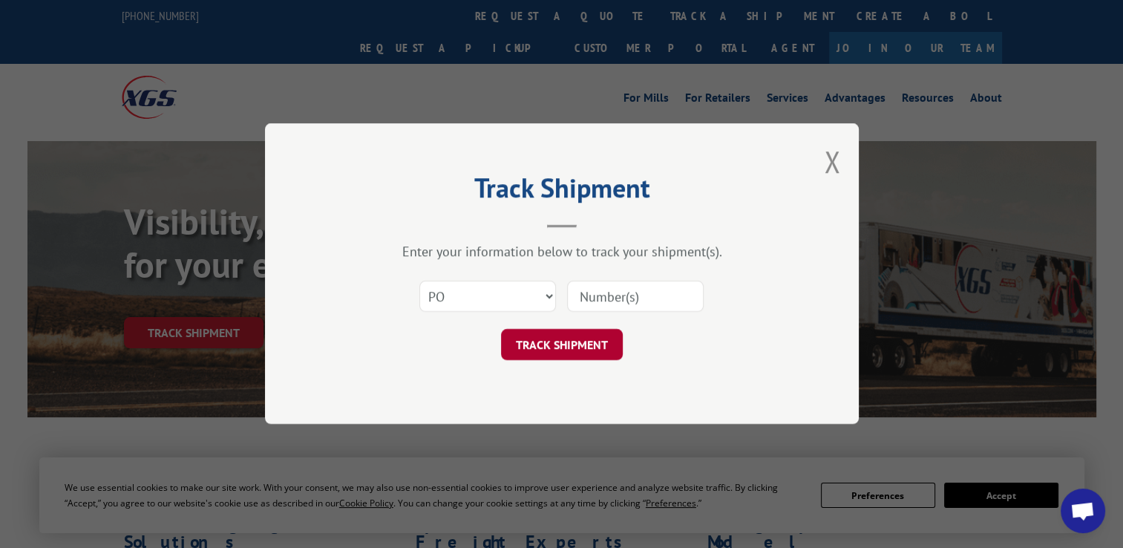
paste input "295497968"
type input "295497968"
click at [577, 352] on button "TRACK SHIPMENT" at bounding box center [562, 345] width 122 height 31
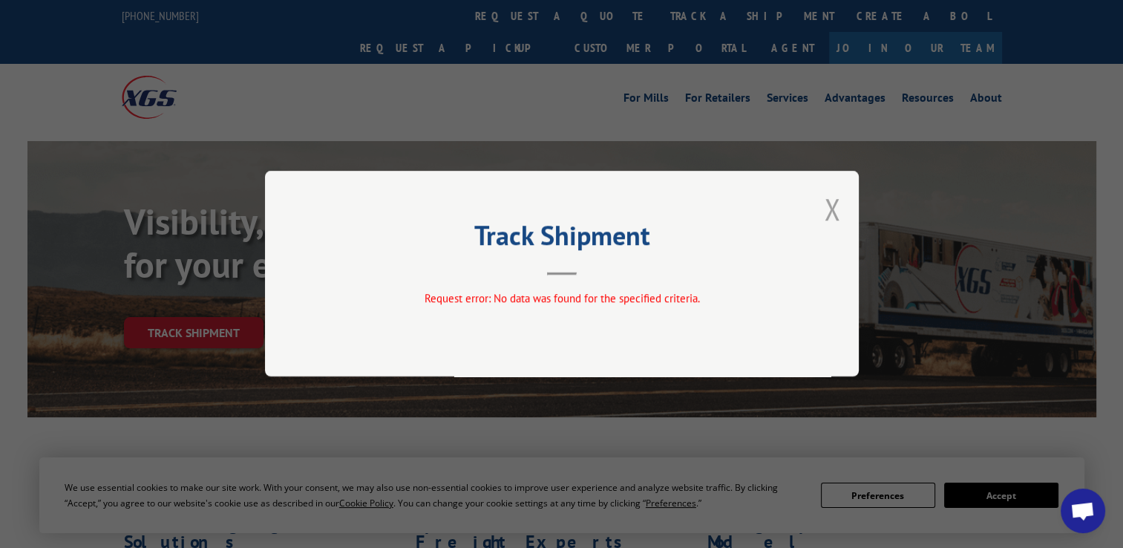
click at [840, 203] on button "Close modal" at bounding box center [832, 208] width 16 height 39
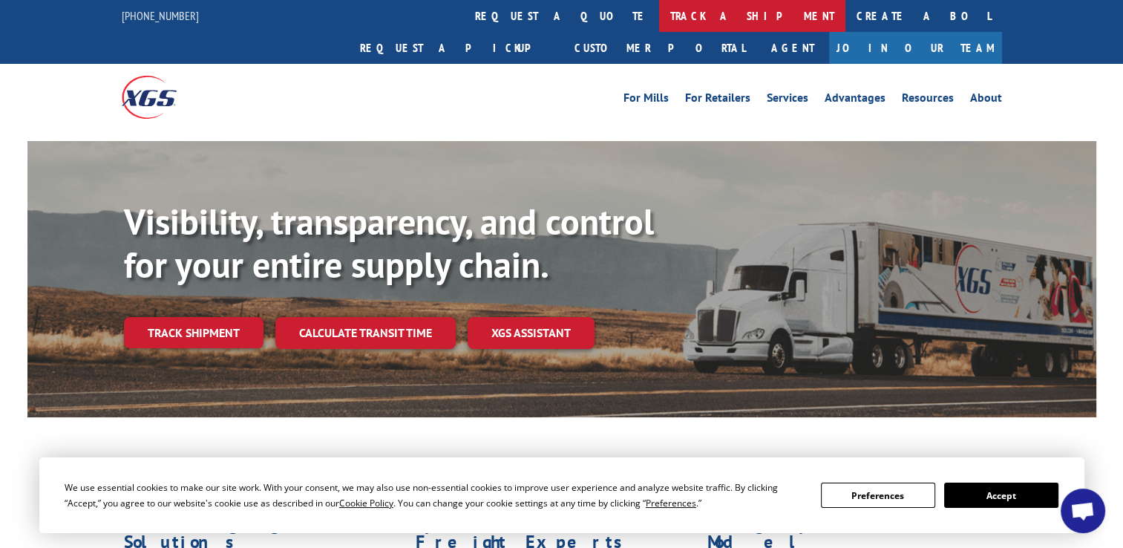
click at [659, 25] on link "track a shipment" at bounding box center [752, 16] width 186 height 32
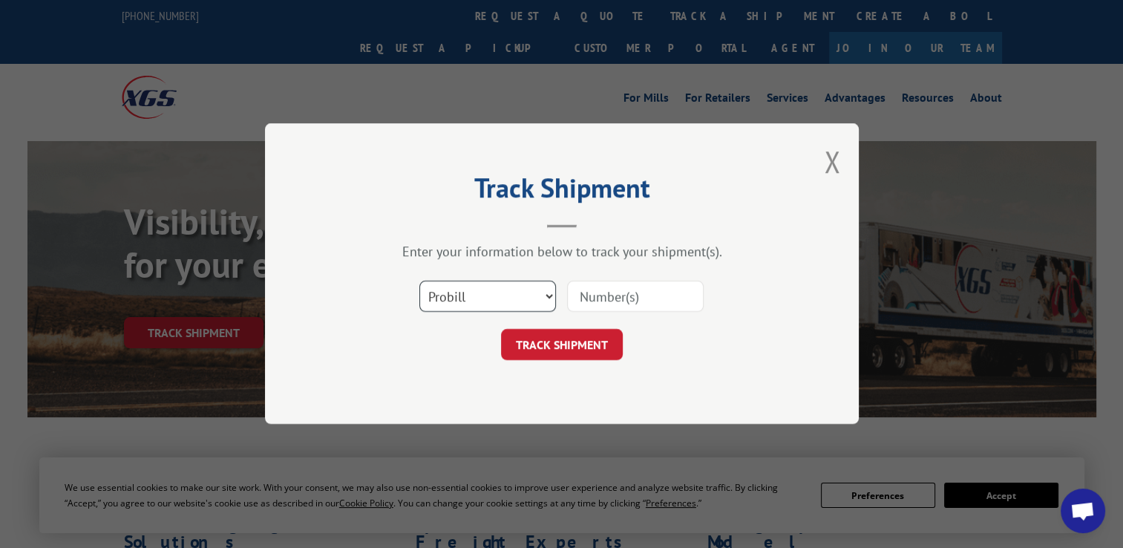
click at [500, 301] on select "Select category... Probill BOL PO" at bounding box center [488, 296] width 137 height 31
select select "po"
click at [420, 281] on select "Select category... Probill BOL PO" at bounding box center [488, 296] width 137 height 31
click at [609, 309] on input at bounding box center [635, 296] width 137 height 31
paste input "295372149"
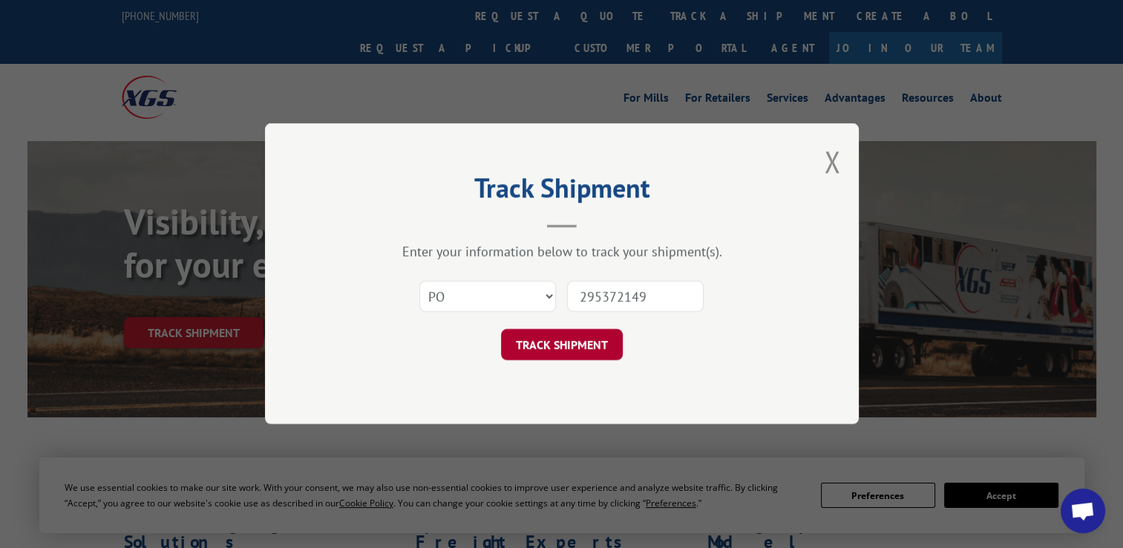
type input "295372149"
click at [549, 340] on button "TRACK SHIPMENT" at bounding box center [562, 345] width 122 height 31
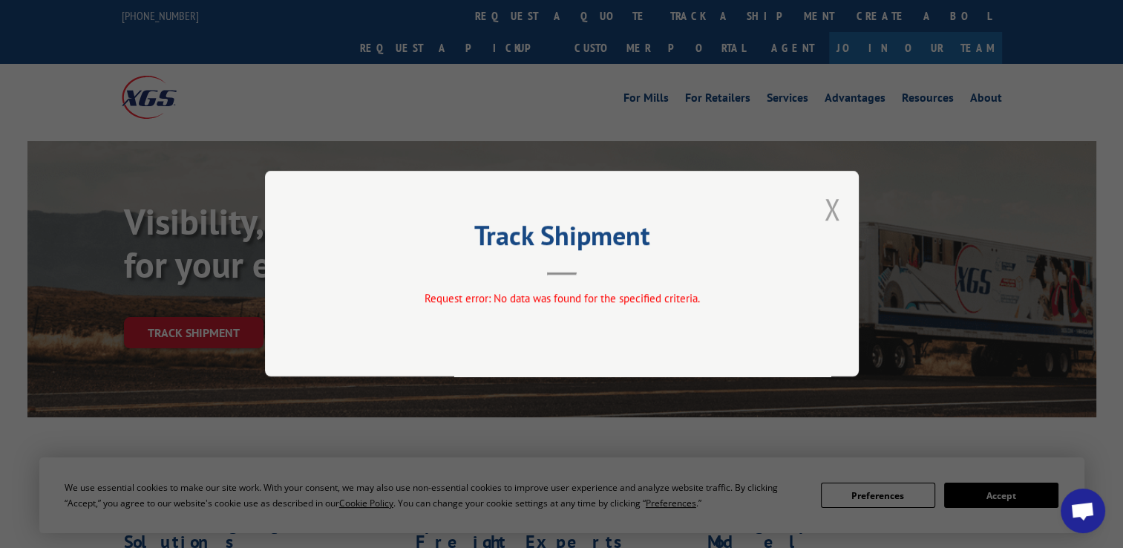
click at [833, 207] on button "Close modal" at bounding box center [832, 208] width 16 height 39
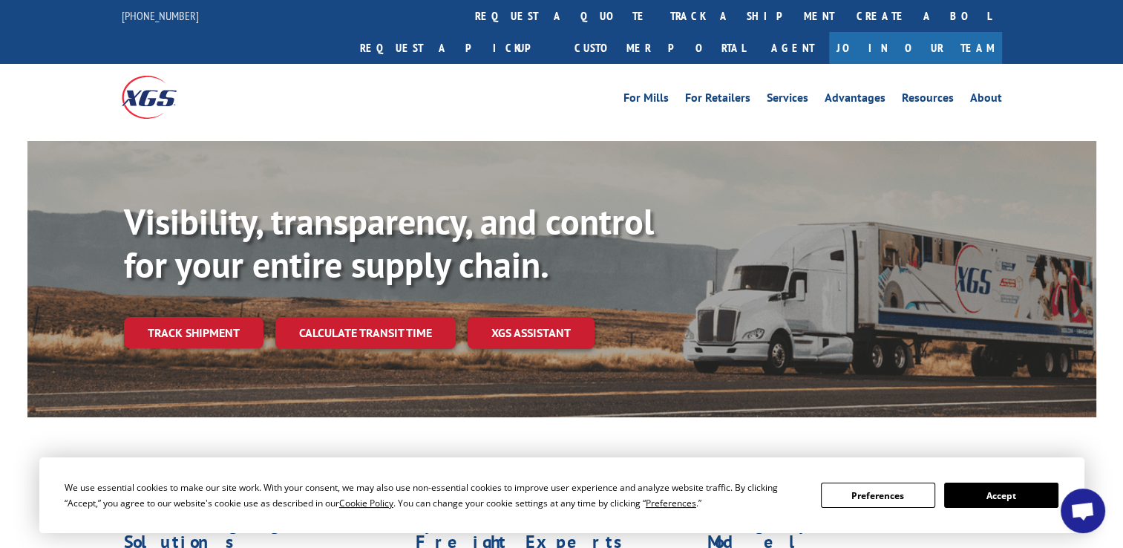
click at [659, 16] on link "track a shipment" at bounding box center [752, 16] width 186 height 32
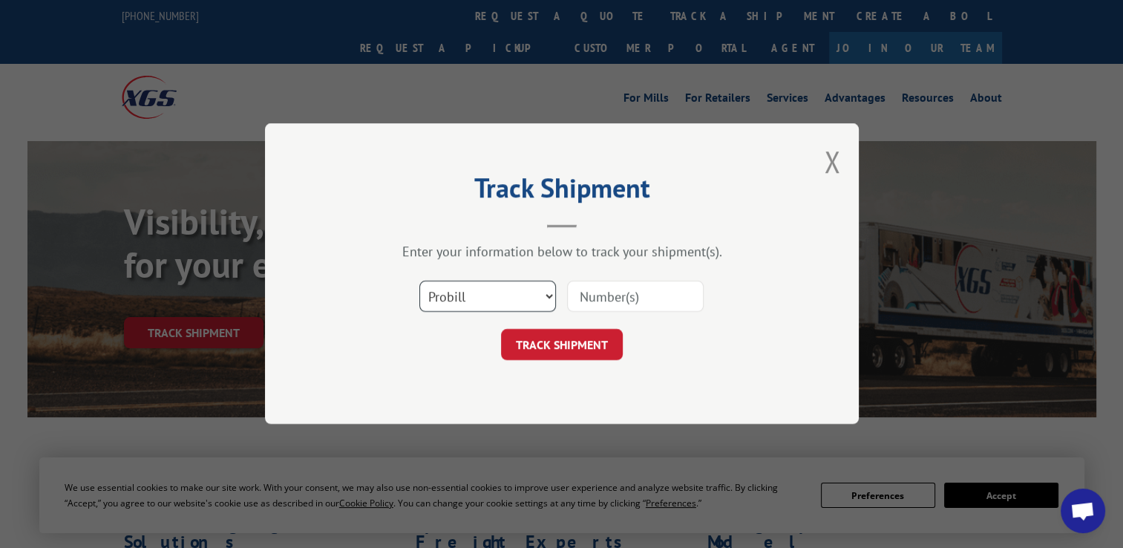
drag, startPoint x: 492, startPoint y: 301, endPoint x: 490, endPoint y: 312, distance: 10.6
click at [492, 301] on select "Select category... Probill BOL PO" at bounding box center [488, 296] width 137 height 31
select select "po"
click at [420, 281] on select "Select category... Probill BOL PO" at bounding box center [488, 296] width 137 height 31
click at [618, 296] on input at bounding box center [635, 296] width 137 height 31
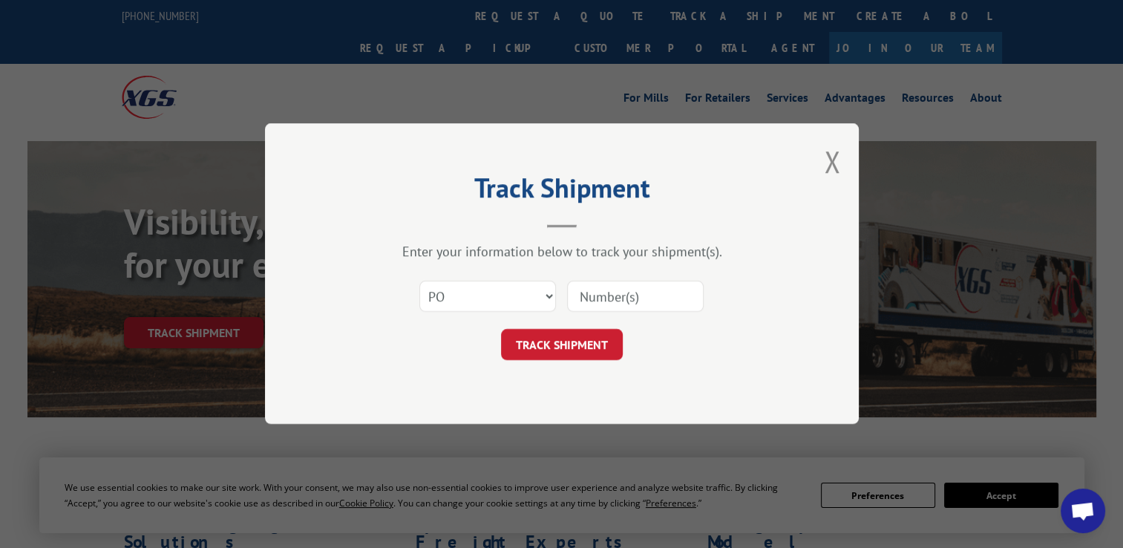
paste input "295211329"
type input "295211329"
click at [576, 346] on button "TRACK SHIPMENT" at bounding box center [562, 345] width 122 height 31
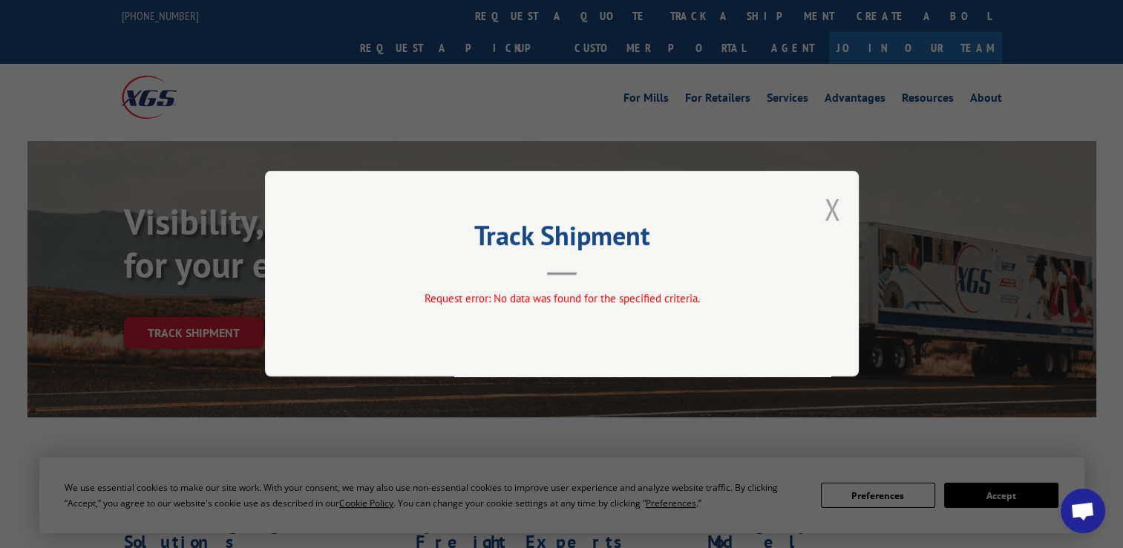
click at [829, 210] on button "Close modal" at bounding box center [832, 208] width 16 height 39
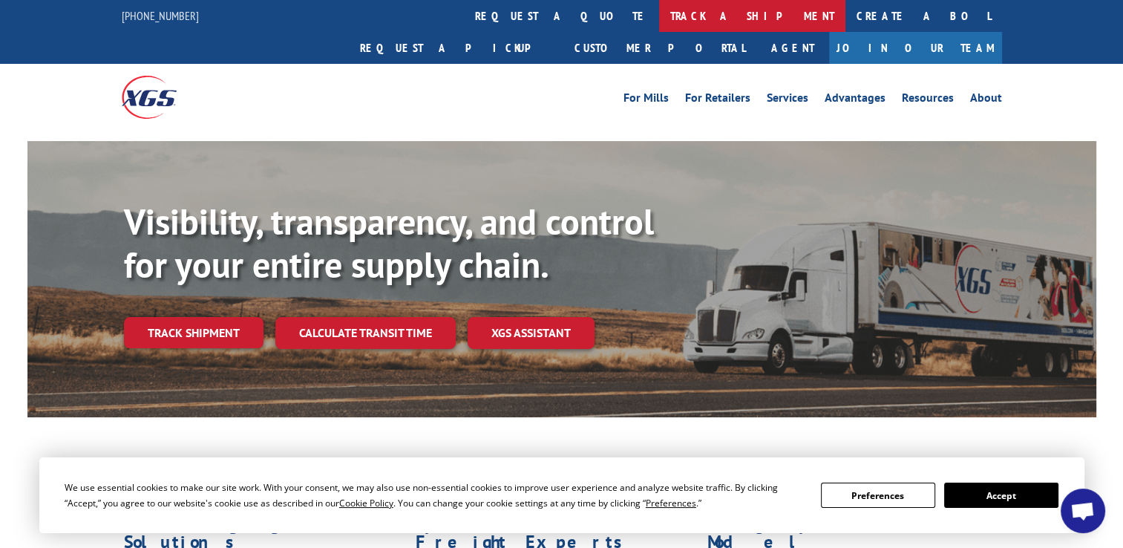
click at [659, 1] on link "track a shipment" at bounding box center [752, 16] width 186 height 32
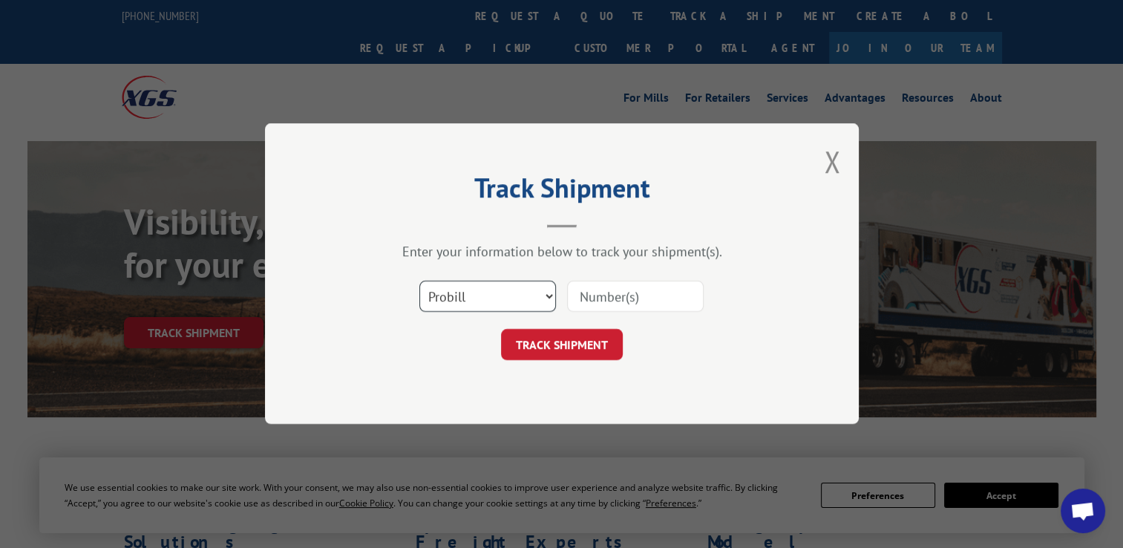
click at [487, 301] on select "Select category... Probill BOL PO" at bounding box center [488, 296] width 137 height 31
select select "po"
click at [420, 281] on select "Select category... Probill BOL PO" at bounding box center [488, 296] width 137 height 31
click at [647, 287] on input at bounding box center [635, 296] width 137 height 31
paste input "296196987"
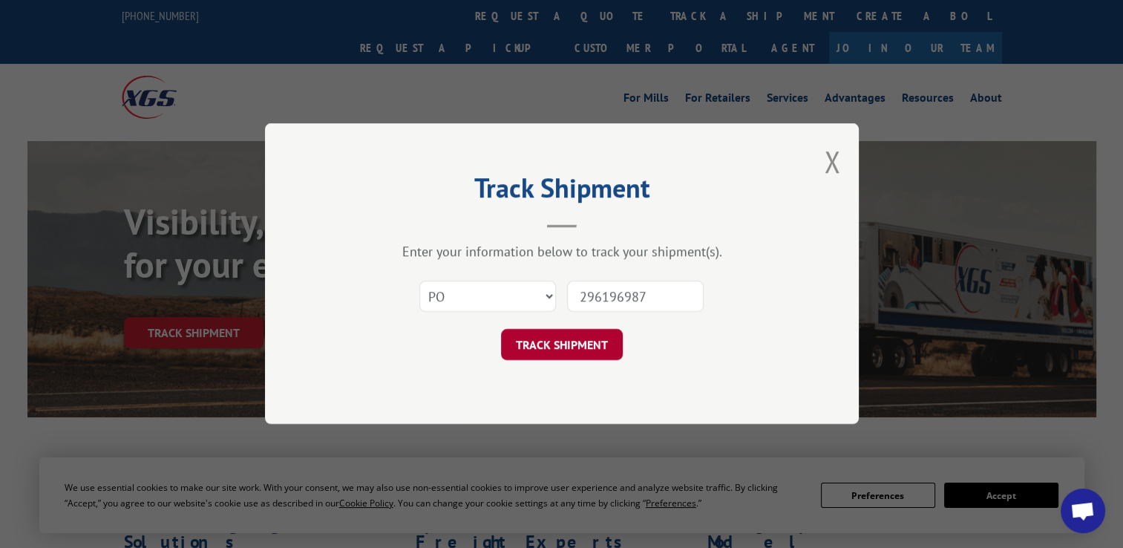
type input "296196987"
click at [573, 342] on button "TRACK SHIPMENT" at bounding box center [562, 345] width 122 height 31
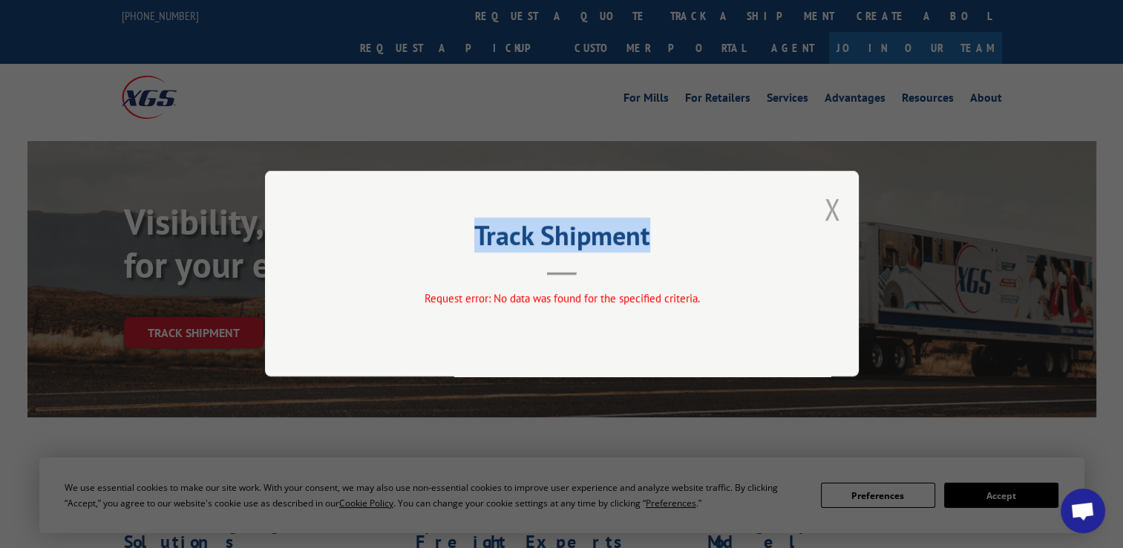
click at [824, 212] on div "Track Shipment Request error: No data was found for the specified criteria." at bounding box center [562, 274] width 594 height 206
click at [830, 217] on button "Close modal" at bounding box center [832, 208] width 16 height 39
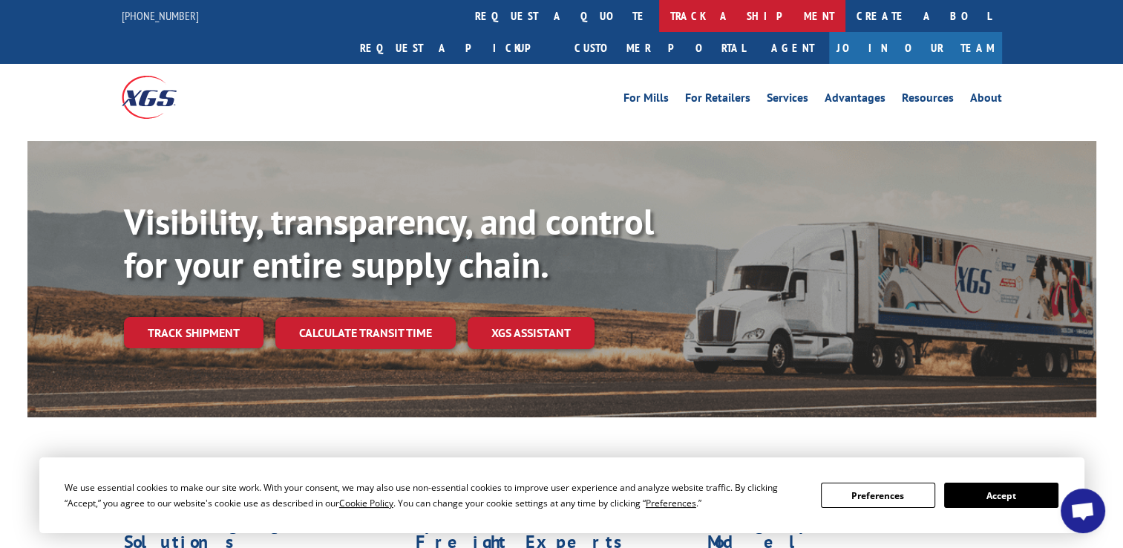
click at [659, 24] on link "track a shipment" at bounding box center [752, 16] width 186 height 32
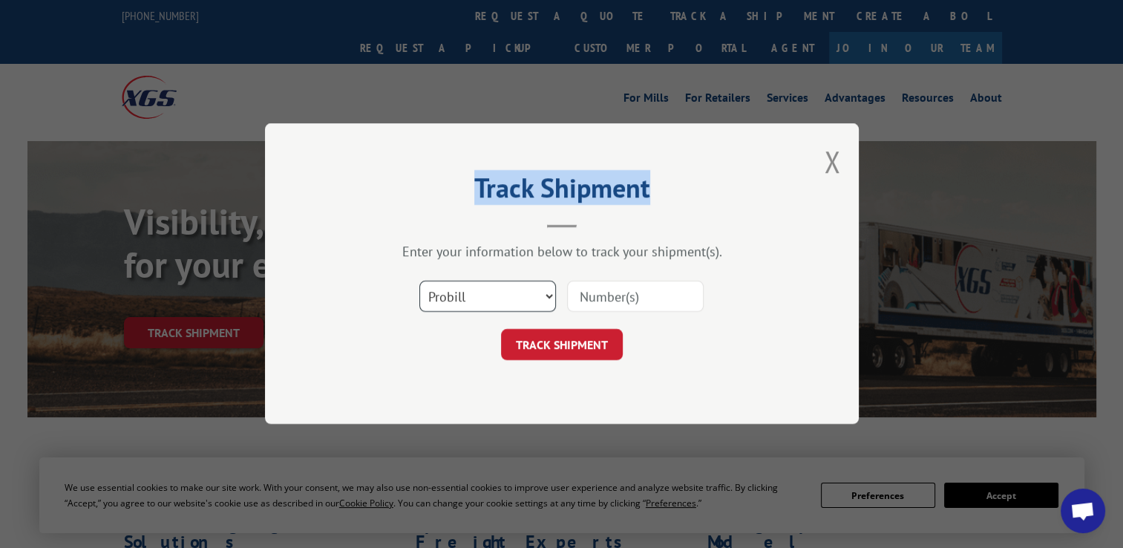
click at [511, 283] on select "Select category... Probill BOL PO" at bounding box center [488, 296] width 137 height 31
select select "po"
click at [420, 281] on select "Select category... Probill BOL PO" at bounding box center [488, 296] width 137 height 31
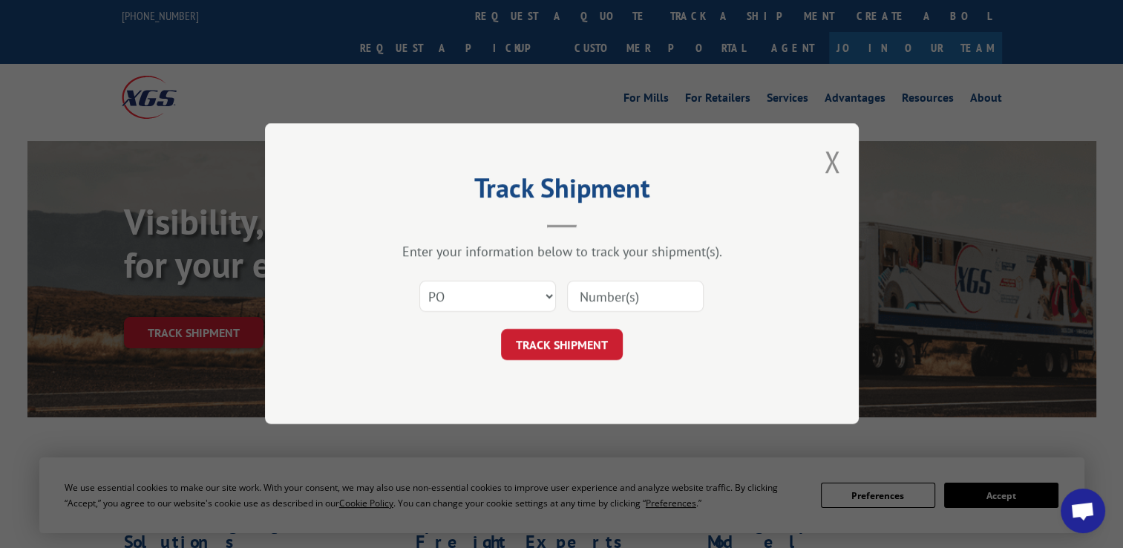
click at [641, 310] on input at bounding box center [635, 296] width 137 height 31
paste input "295926250"
type input "295926250"
click at [564, 343] on button "TRACK SHIPMENT" at bounding box center [562, 345] width 122 height 31
